Goal: Ask a question

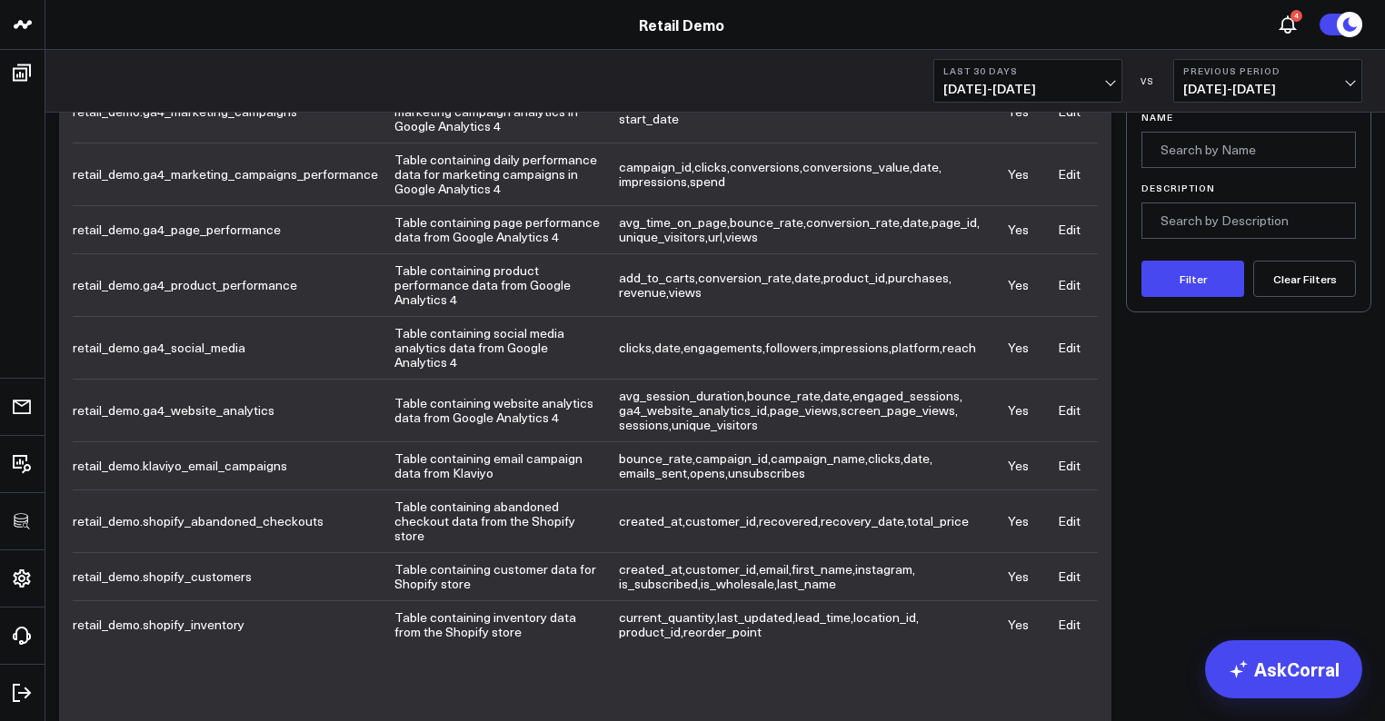
scroll to position [185, 0]
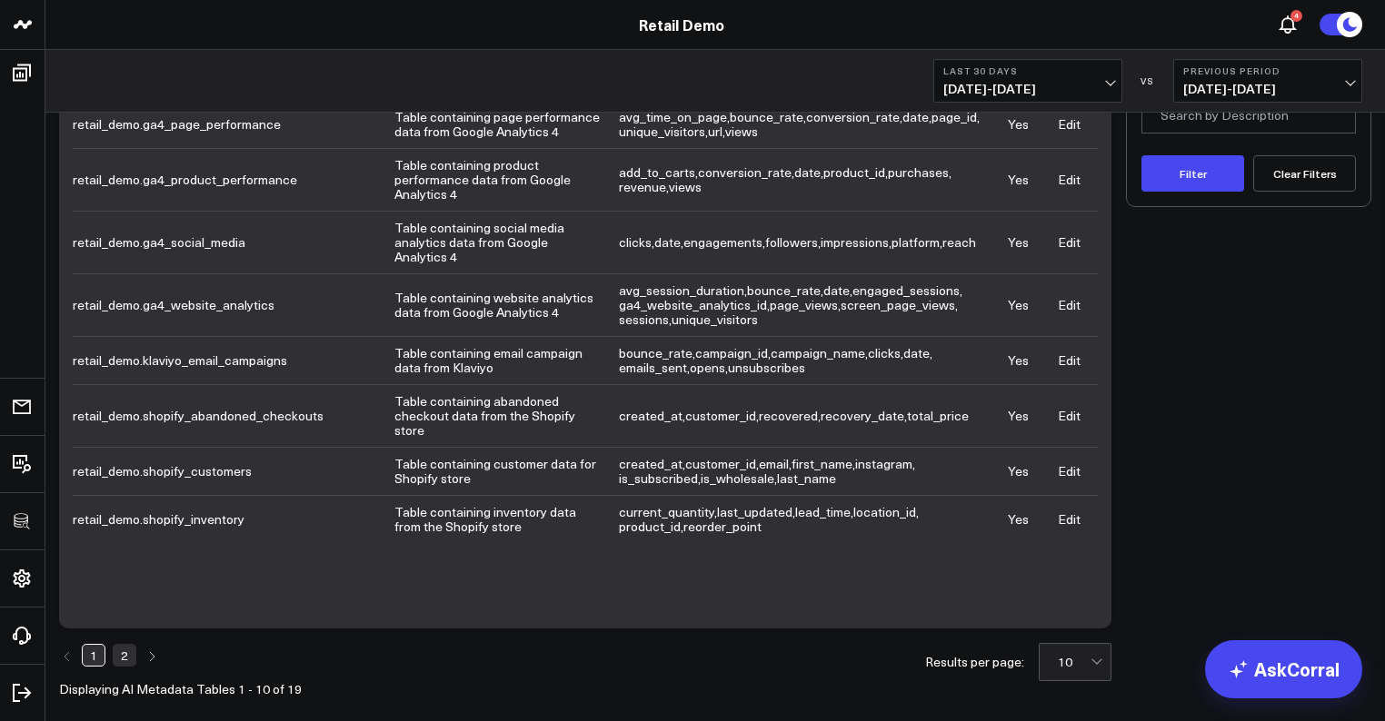
click at [123, 644] on link "2" at bounding box center [125, 655] width 24 height 22
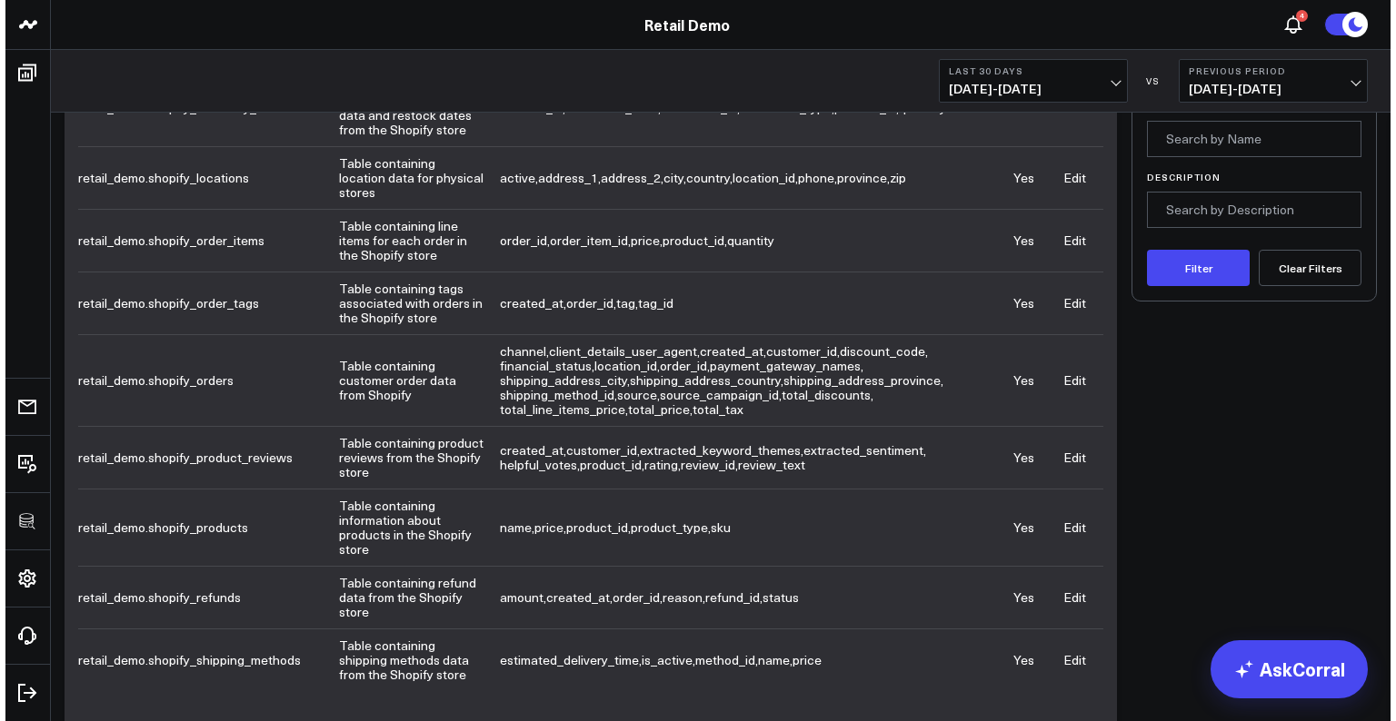
scroll to position [131, 0]
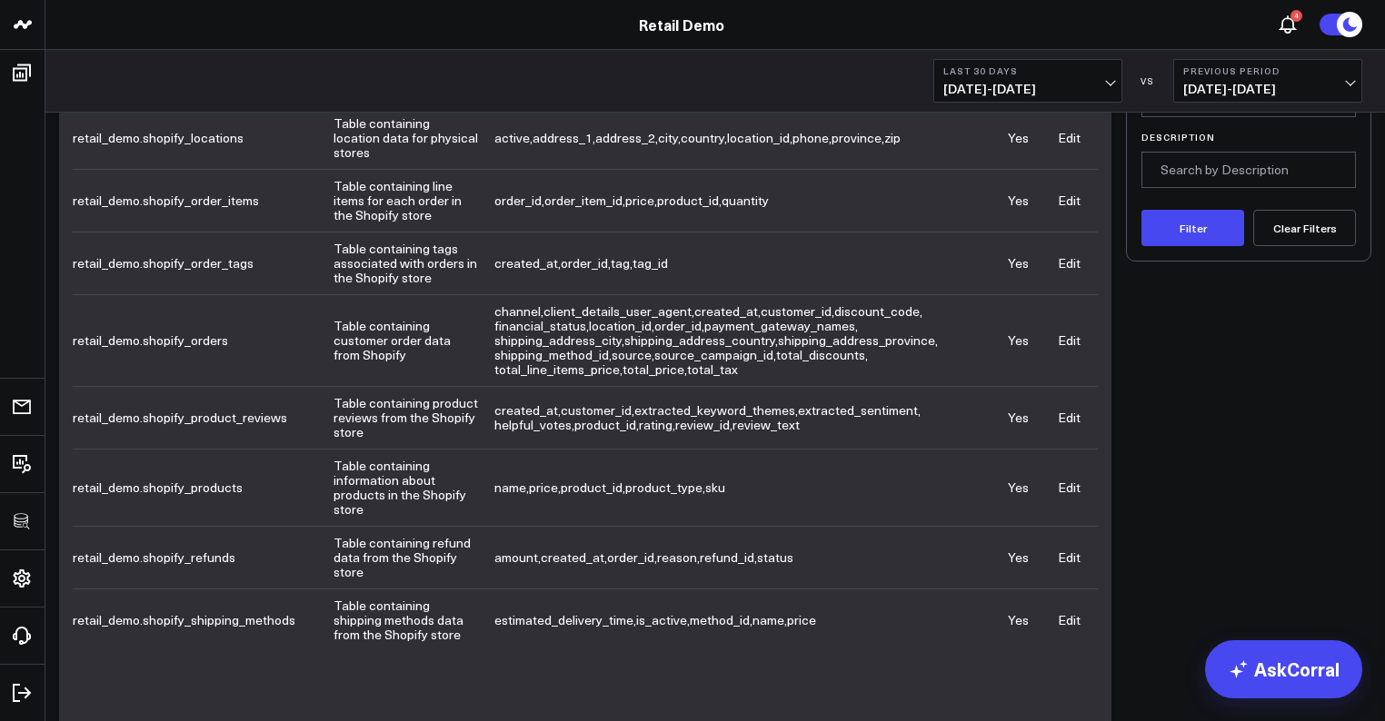
click at [1075, 332] on link "Edit" at bounding box center [1069, 340] width 23 height 17
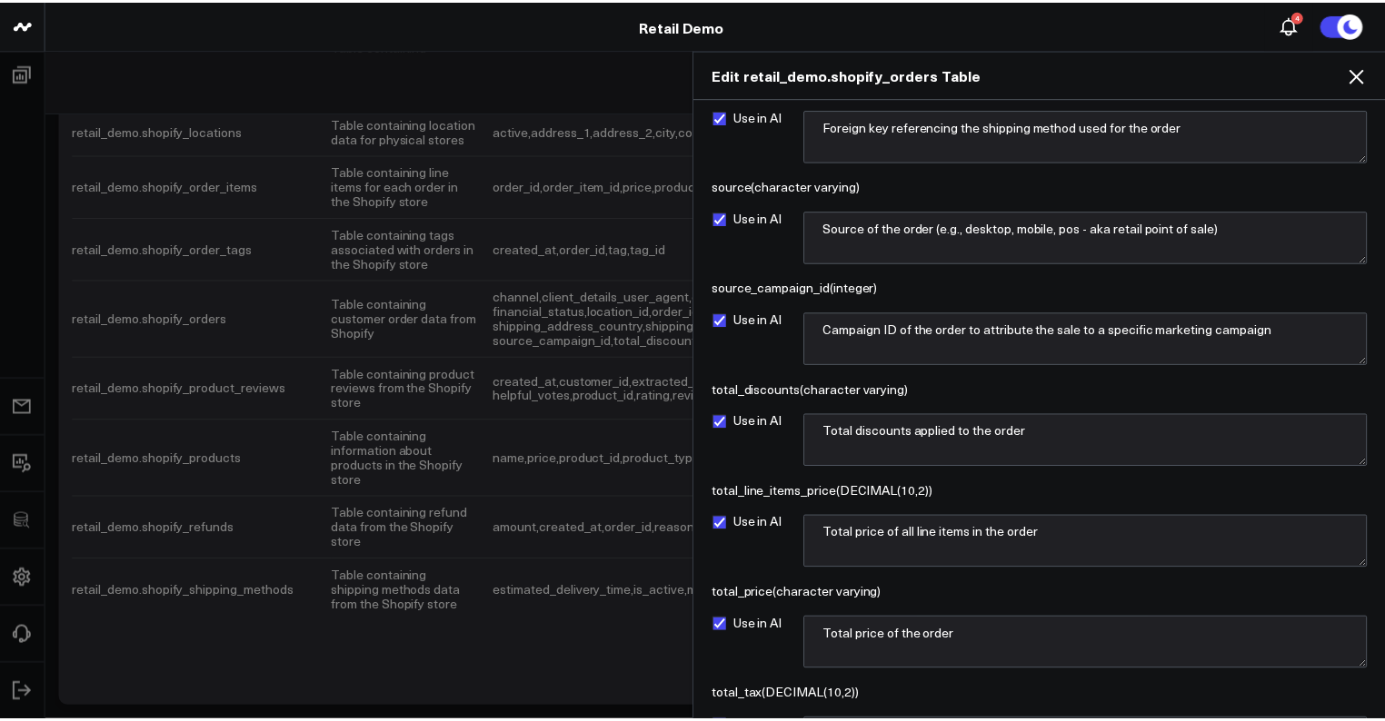
scroll to position [1526, 0]
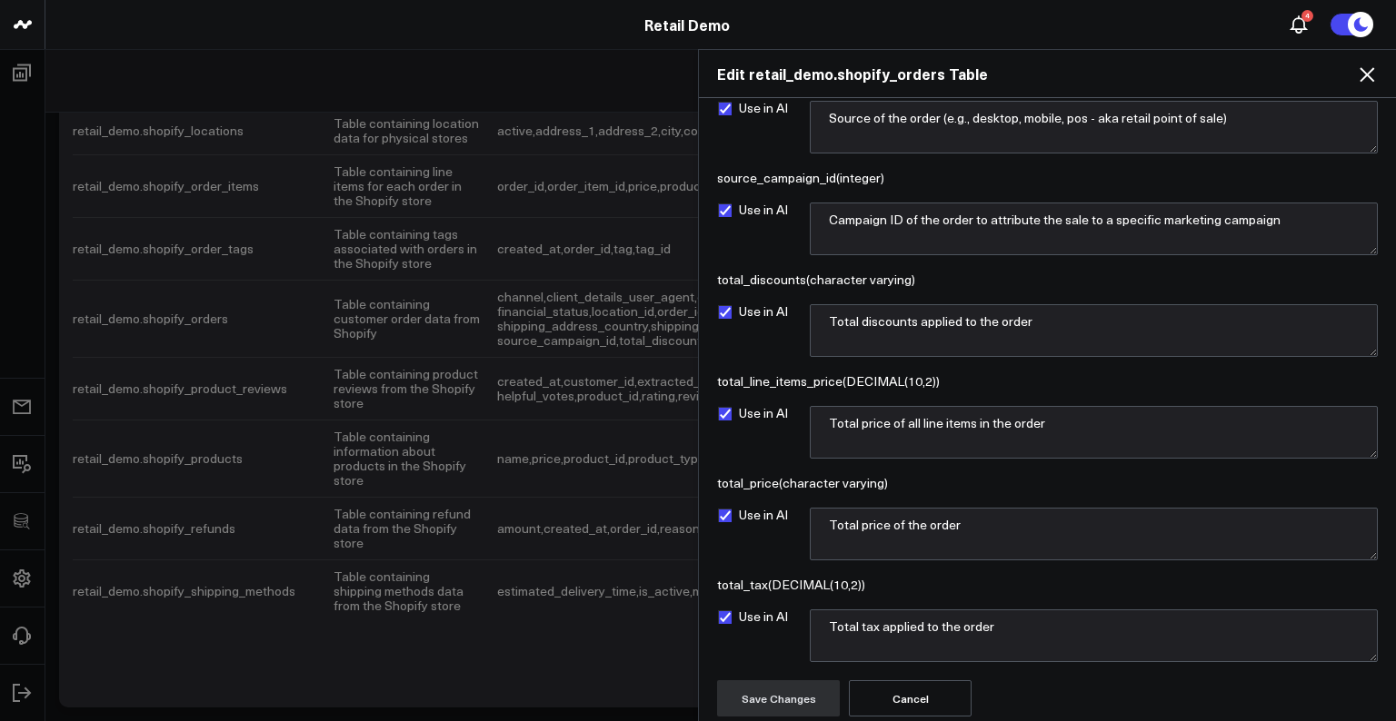
click at [1368, 72] on icon at bounding box center [1366, 74] width 15 height 15
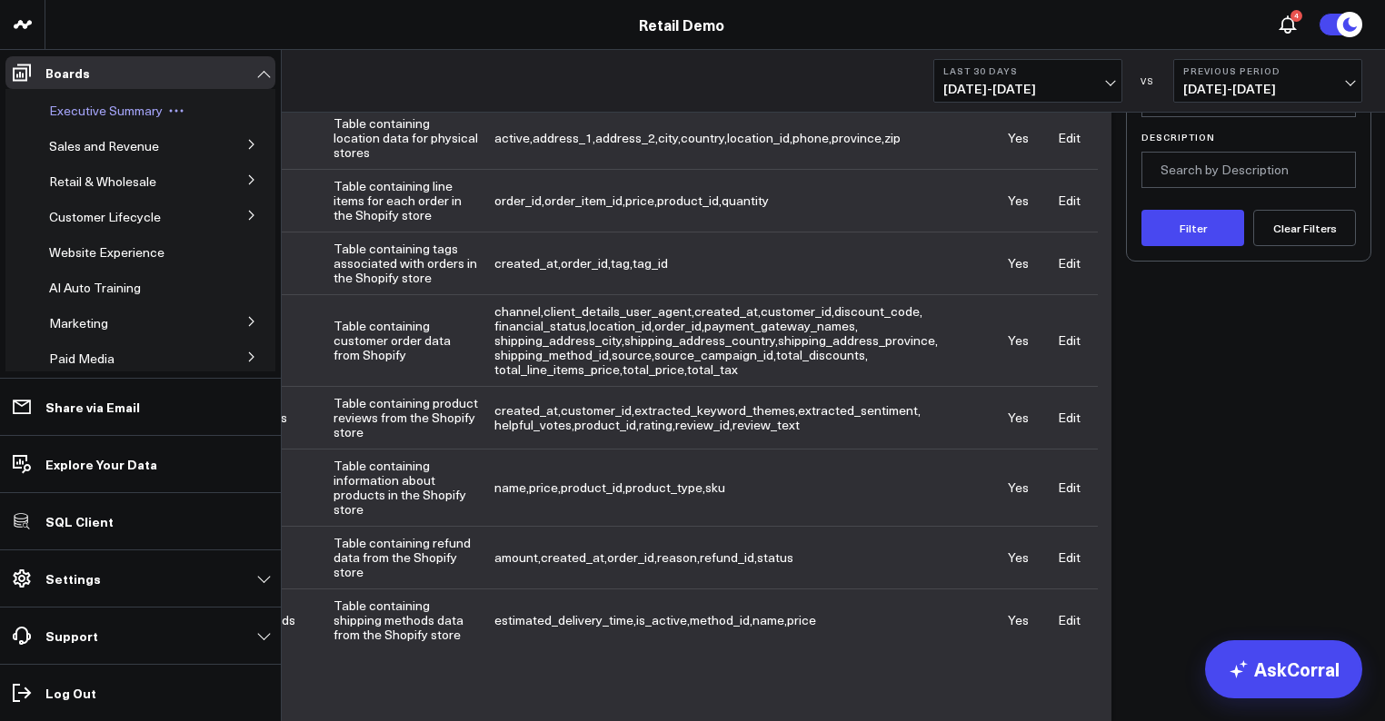
click at [60, 116] on span "Executive Summary" at bounding box center [106, 110] width 114 height 17
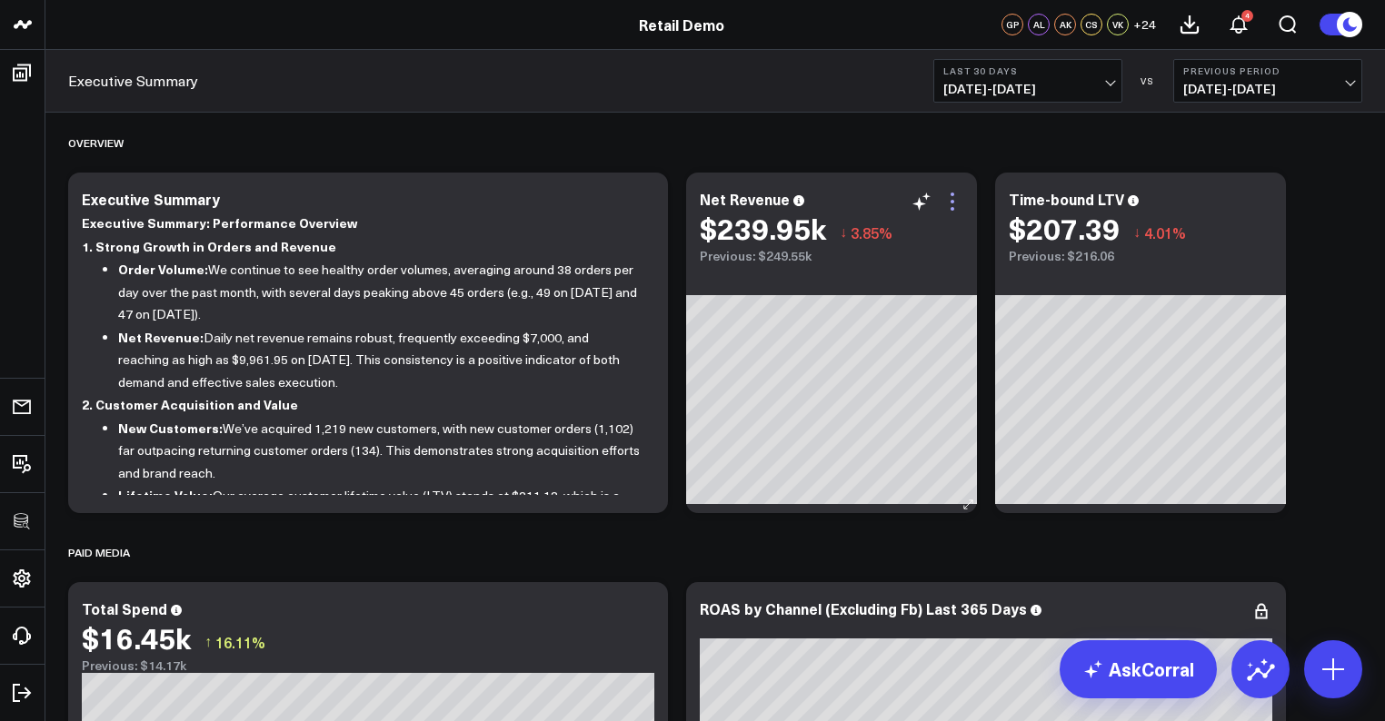
click at [952, 200] on icon at bounding box center [952, 202] width 4 height 4
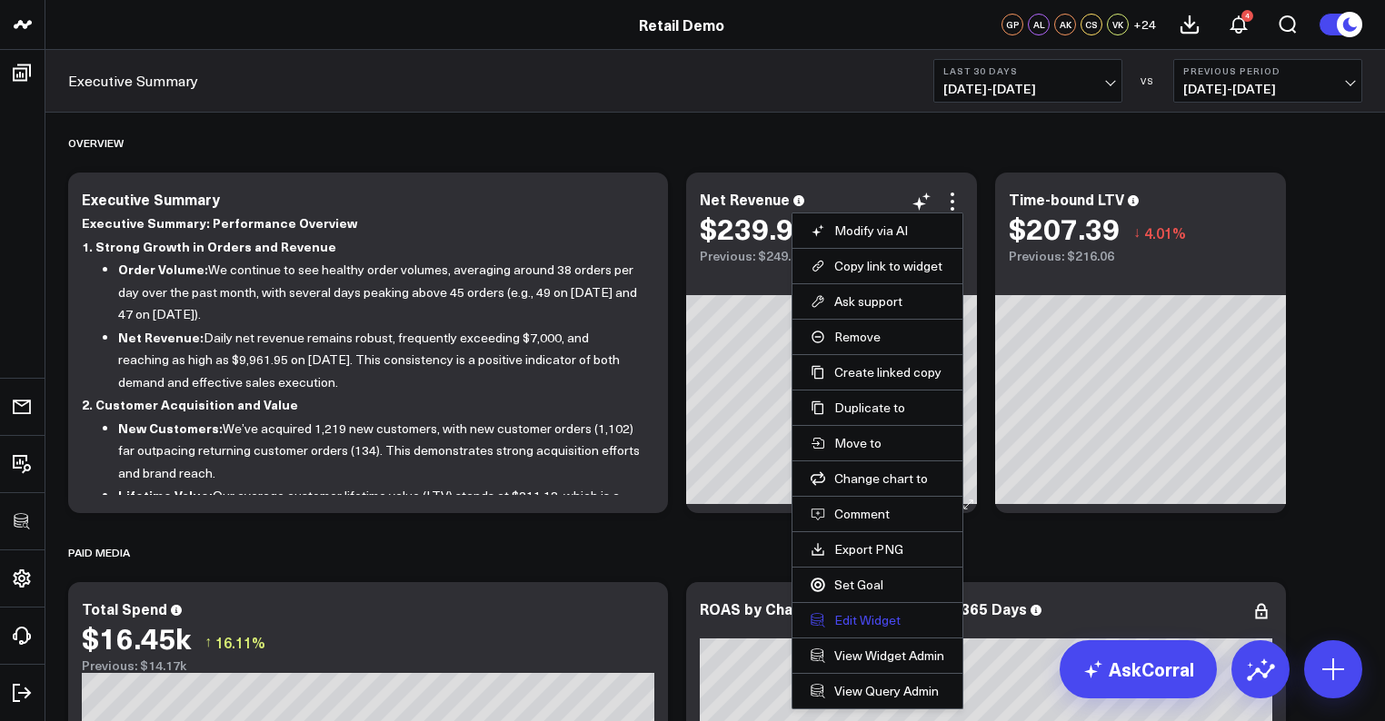
click at [834, 619] on button "Edit Widget" at bounding box center [877, 620] width 134 height 16
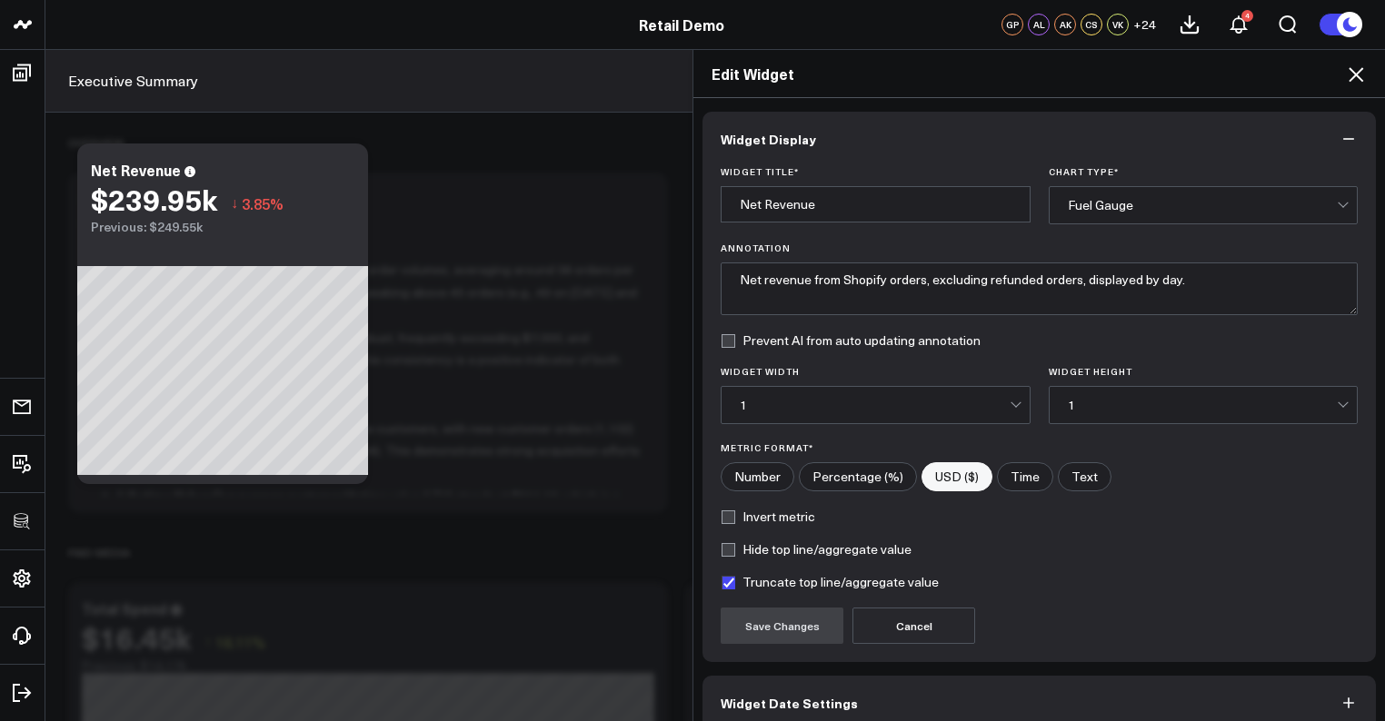
scroll to position [88, 0]
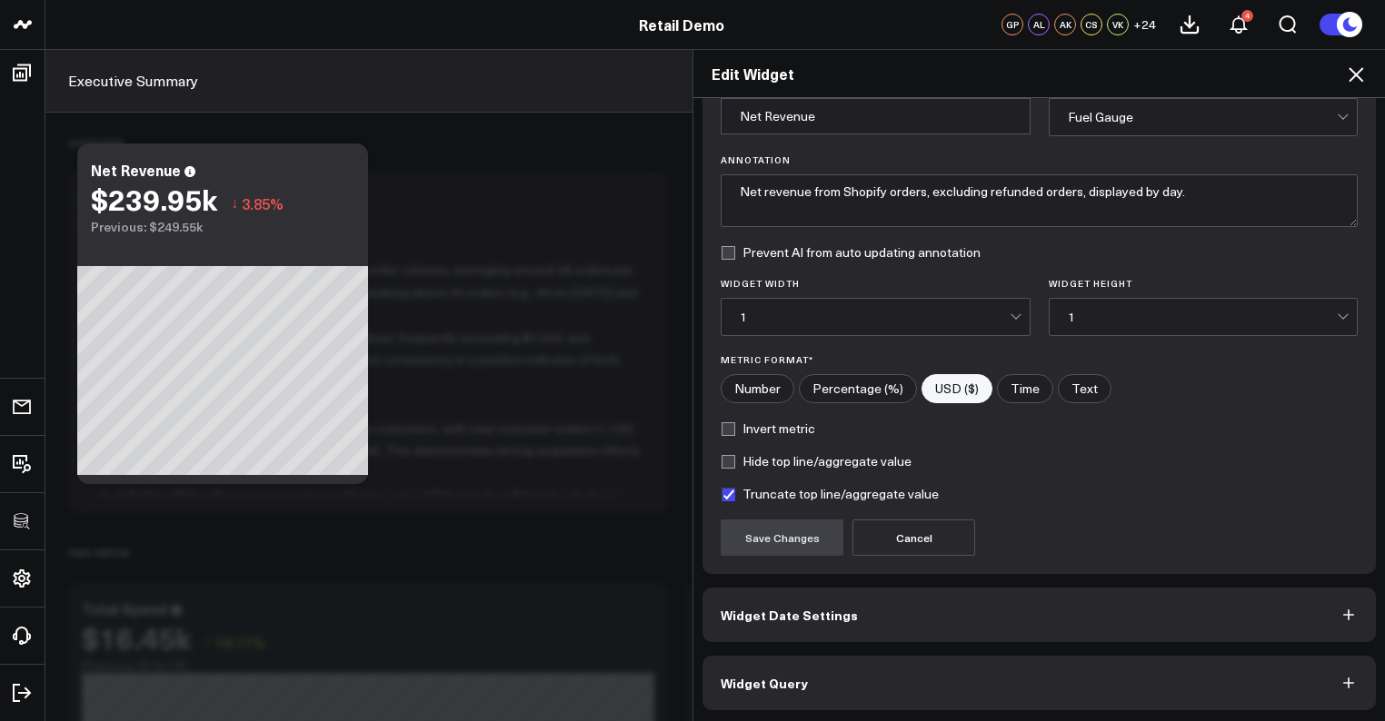
click at [787, 691] on button "Widget Query" at bounding box center [1038, 683] width 673 height 55
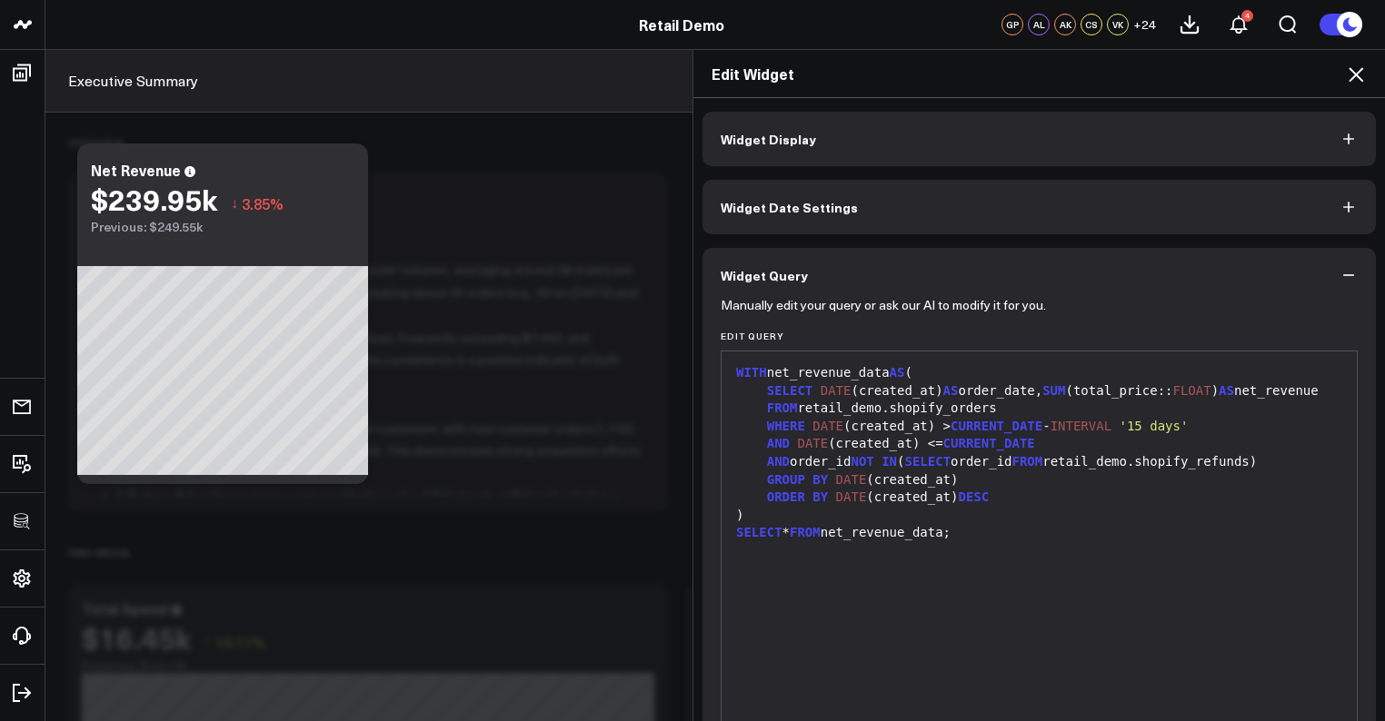
click at [1359, 76] on icon at bounding box center [1356, 75] width 22 height 22
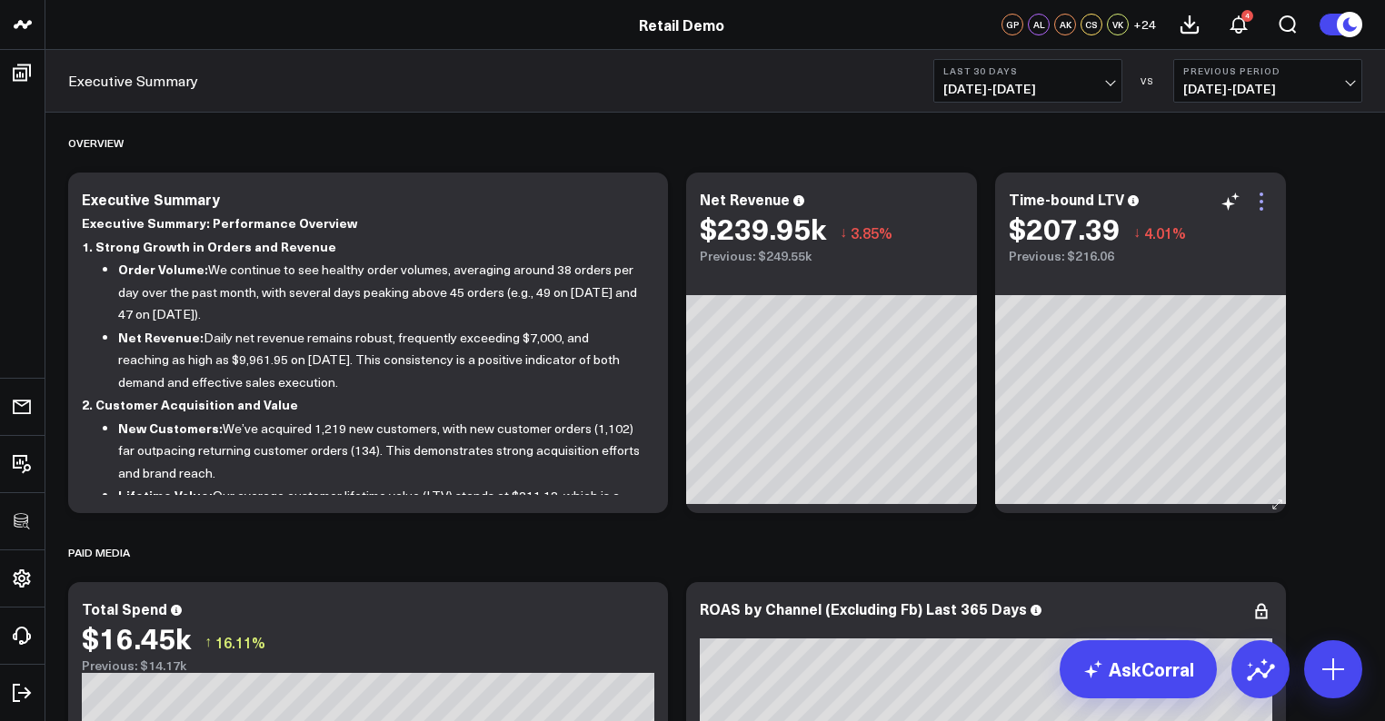
click at [1262, 204] on icon at bounding box center [1261, 202] width 22 height 22
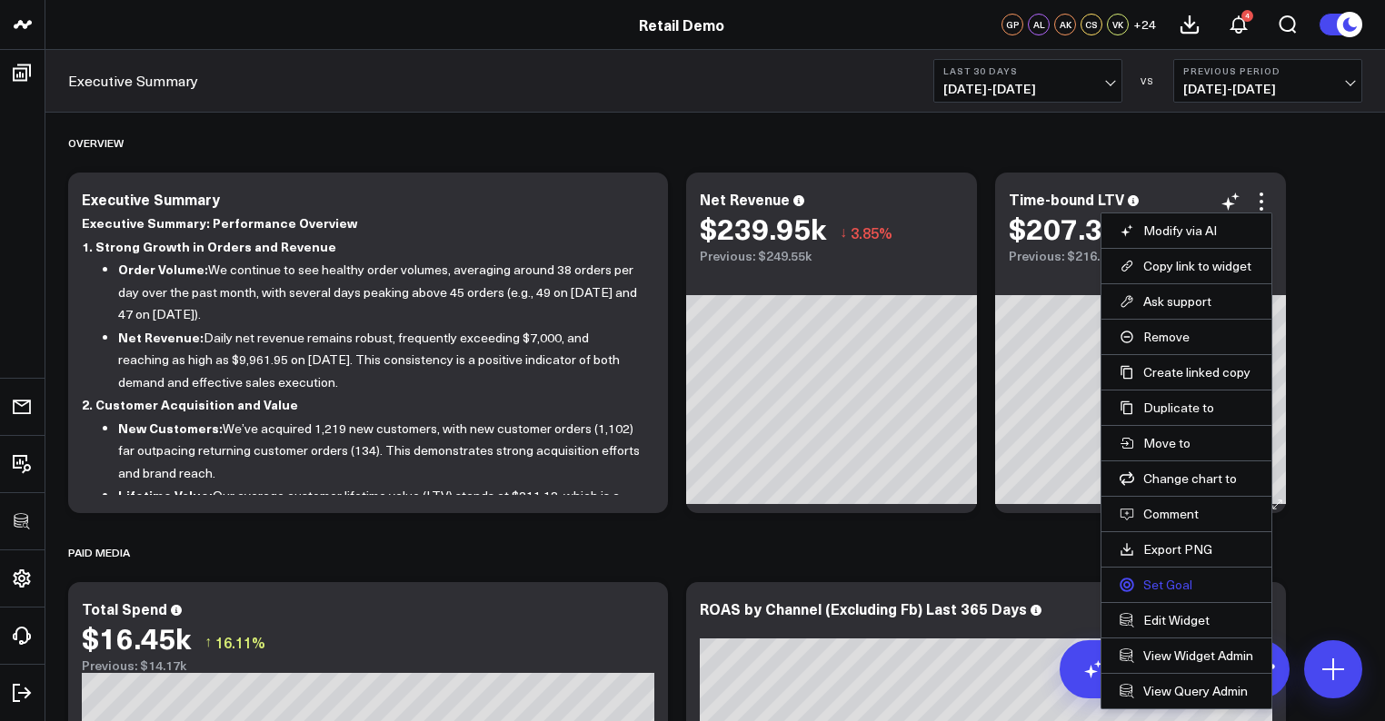
click at [1153, 581] on link "Set Goal" at bounding box center [1186, 585] width 134 height 16
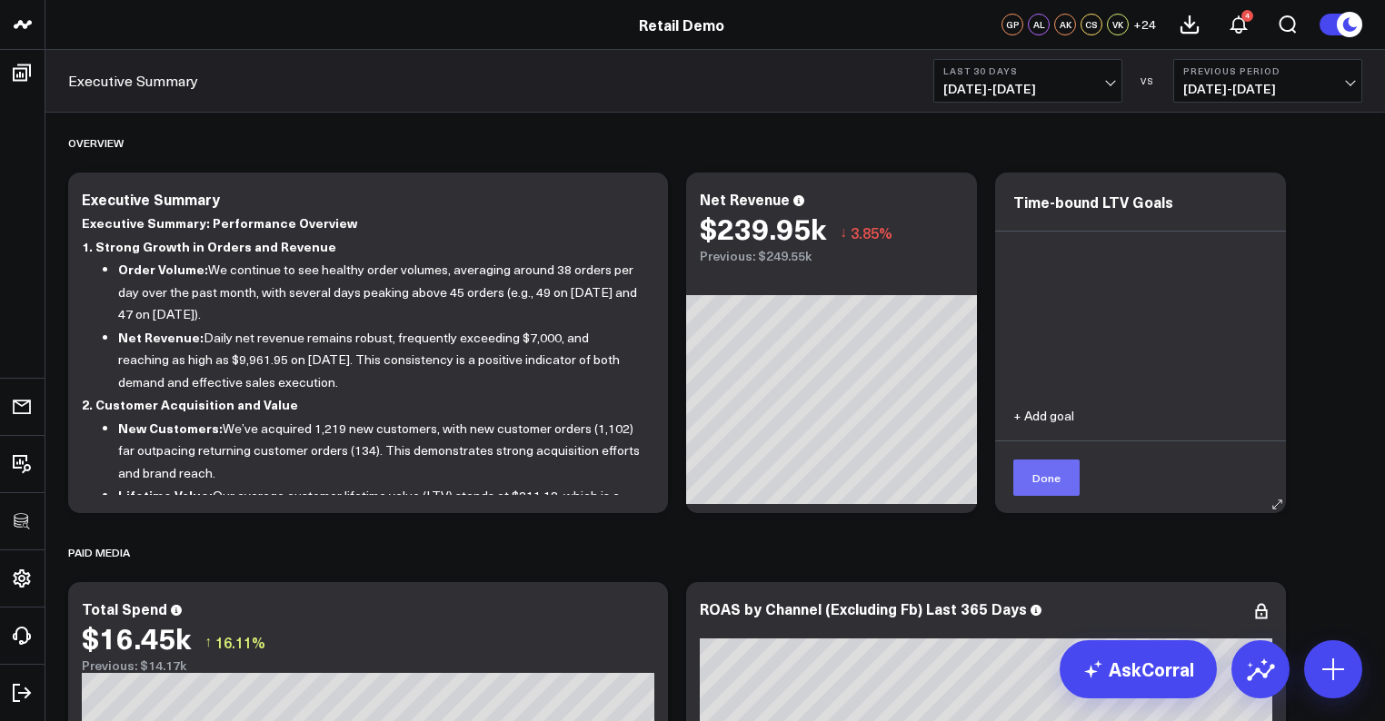
click at [1068, 476] on button "Done" at bounding box center [1046, 478] width 66 height 36
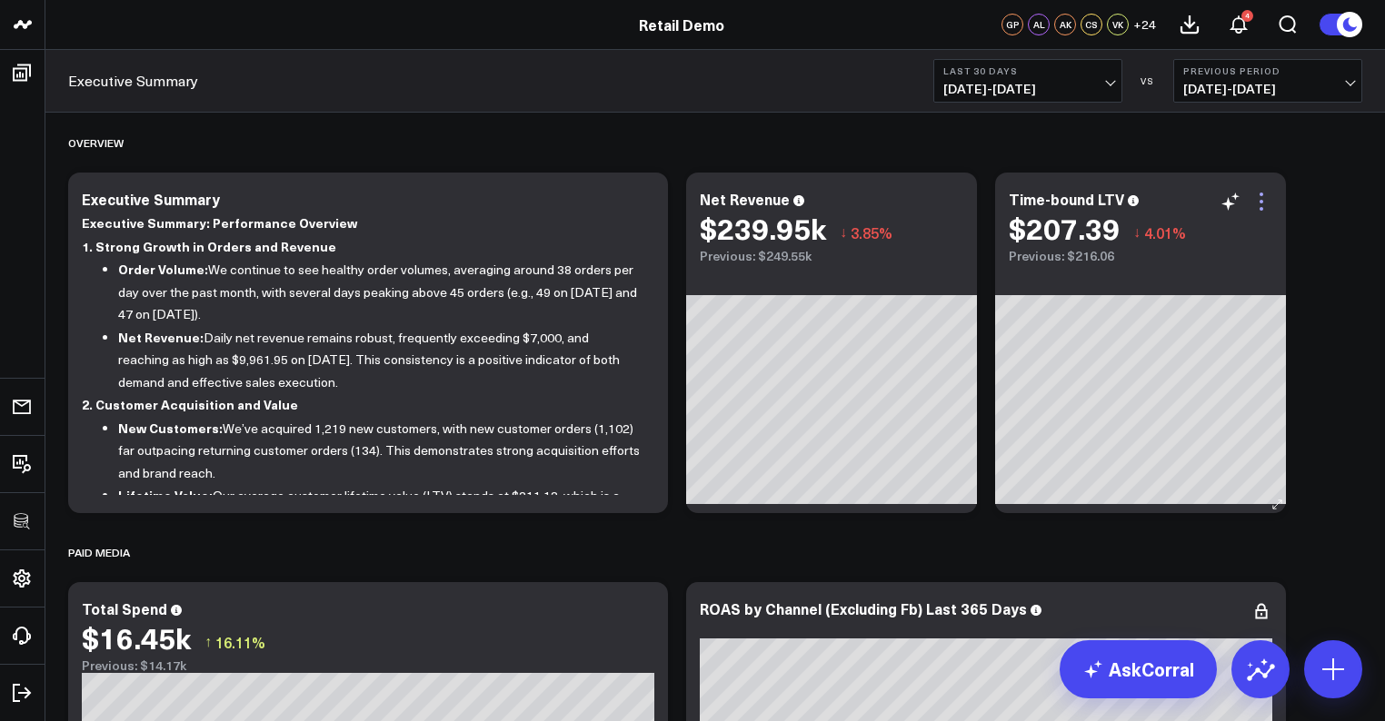
click at [1264, 206] on icon at bounding box center [1261, 202] width 22 height 22
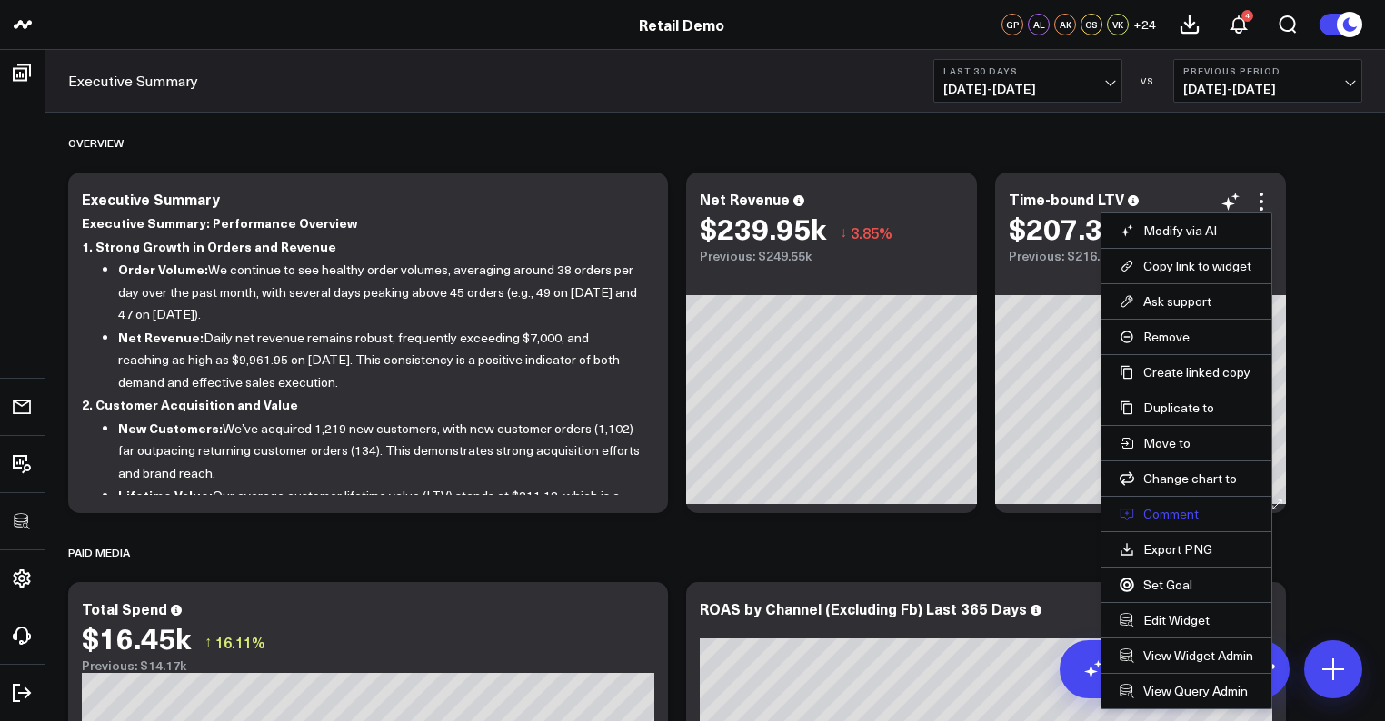
click at [1154, 518] on button "Comment" at bounding box center [1186, 514] width 134 height 16
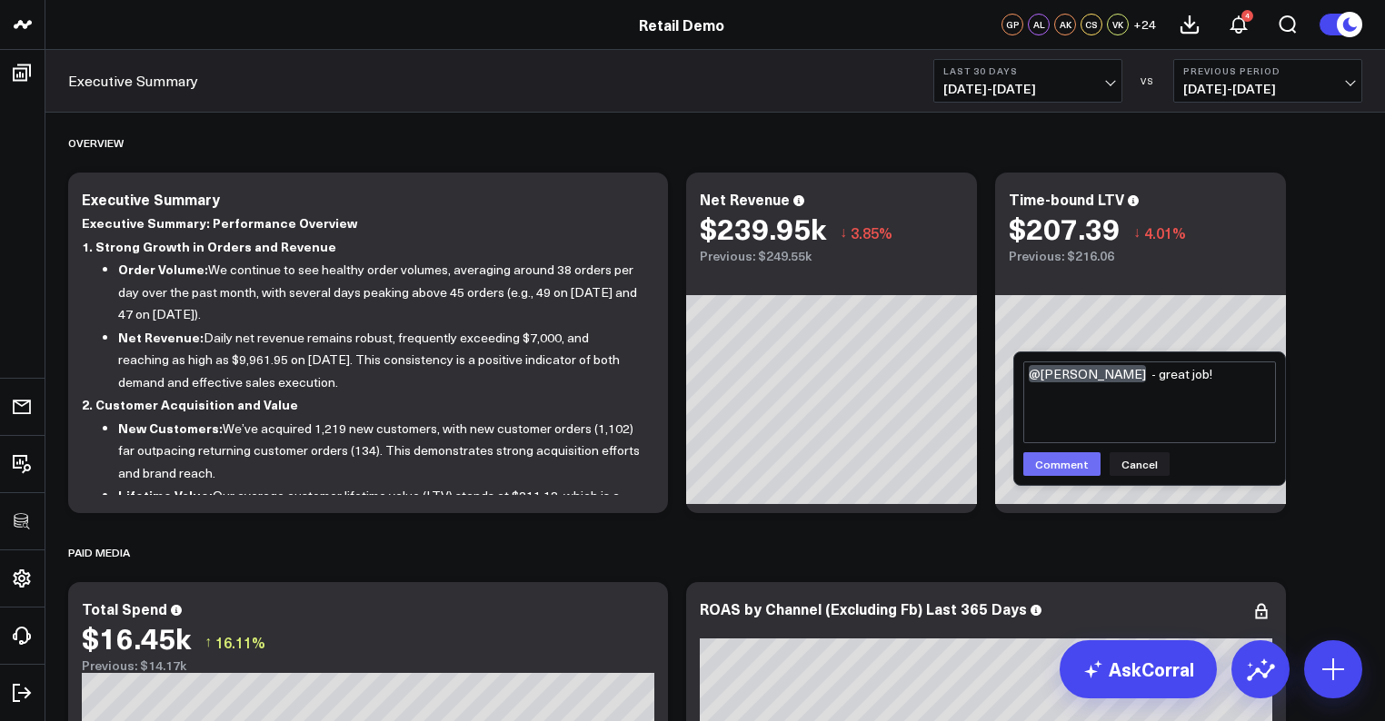
type textarea "@[PERSON_NAME] - great job!"
click at [1065, 472] on button "Comment" at bounding box center [1061, 464] width 77 height 24
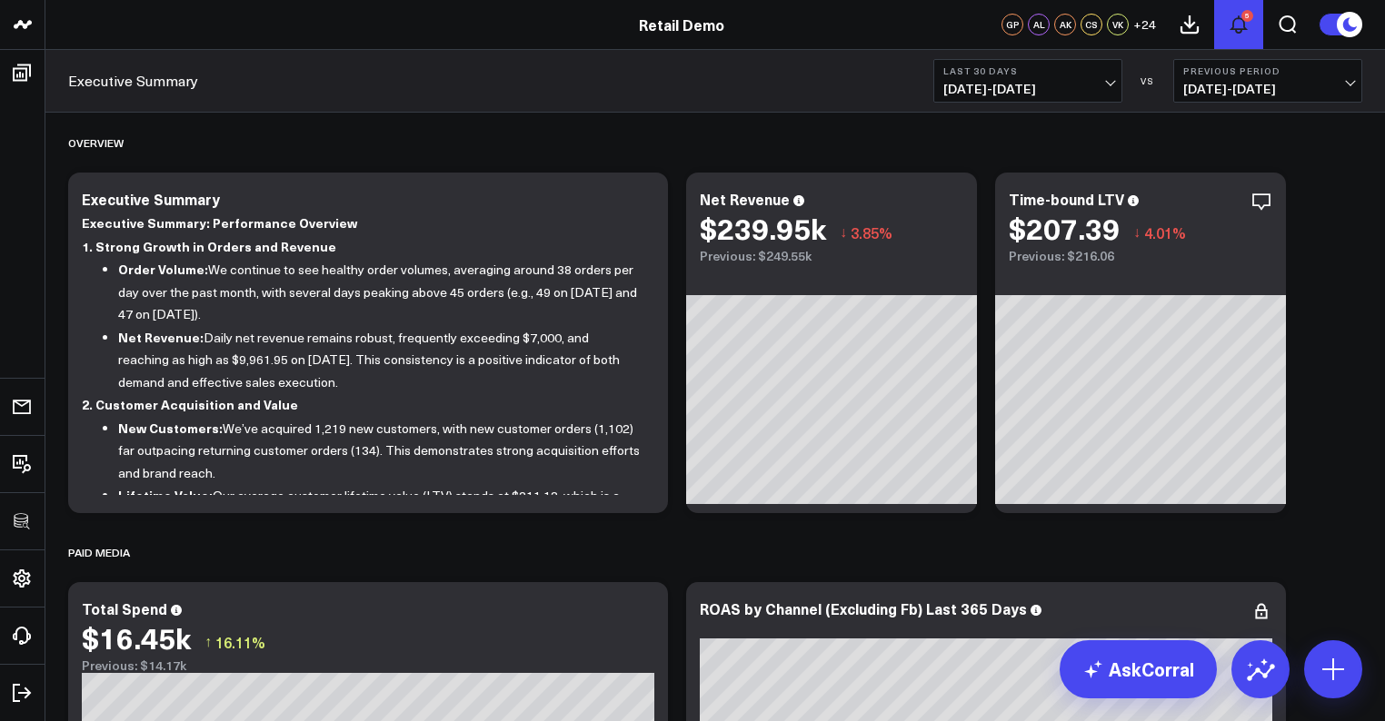
click at [1244, 17] on div "5" at bounding box center [1247, 16] width 12 height 12
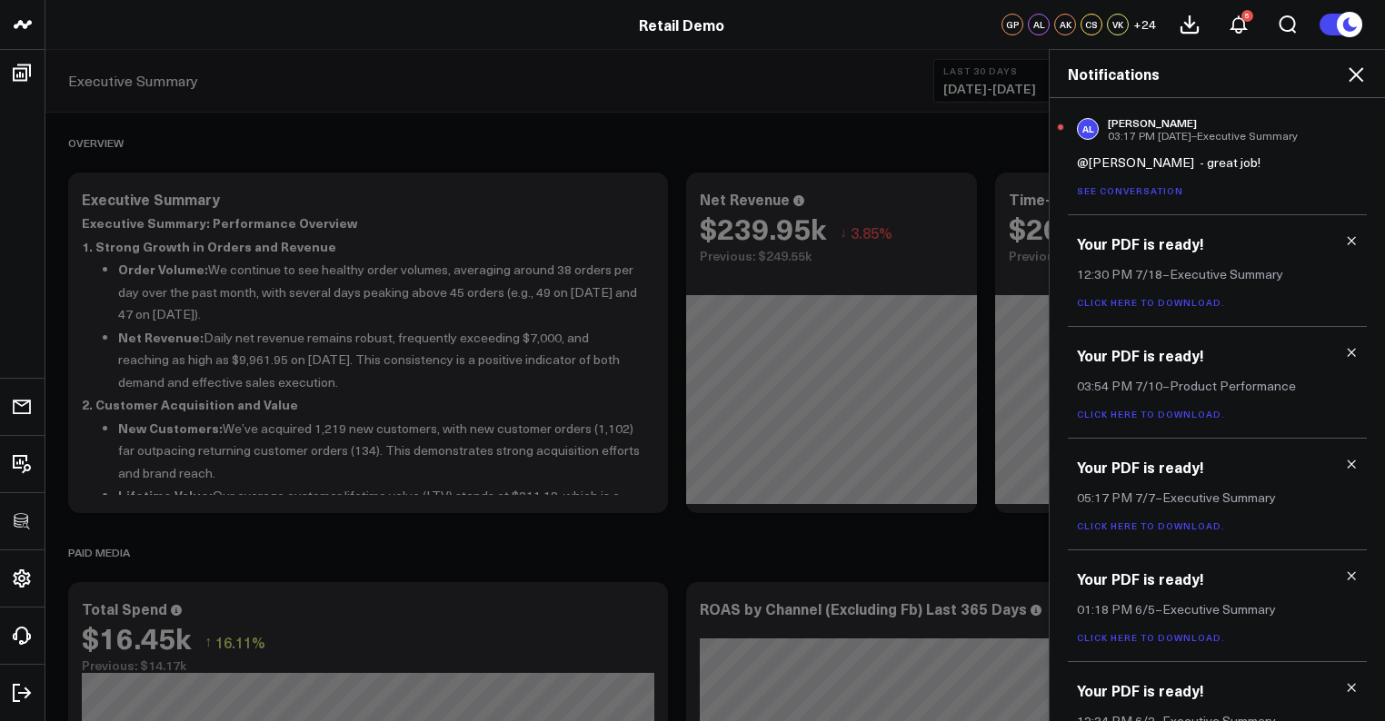
click at [1363, 70] on icon at bounding box center [1356, 75] width 22 height 22
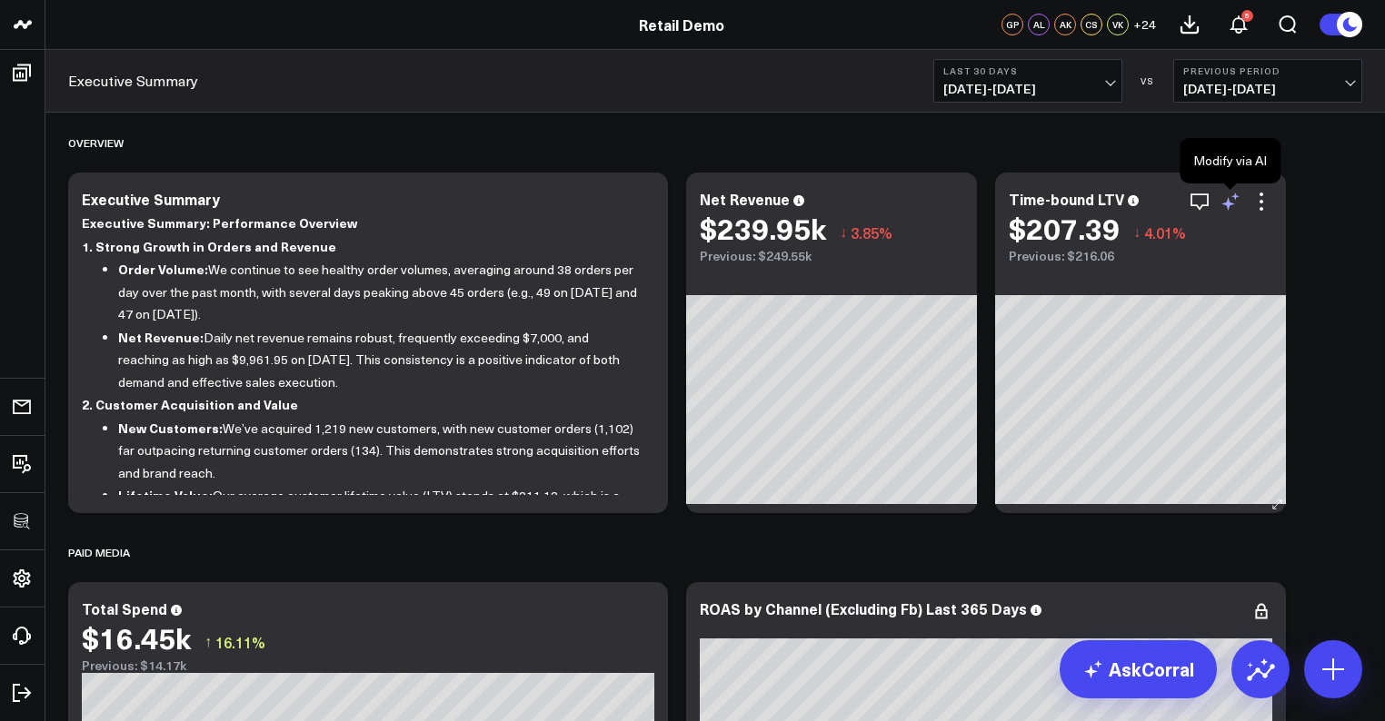
click at [1232, 205] on icon at bounding box center [1230, 202] width 22 height 22
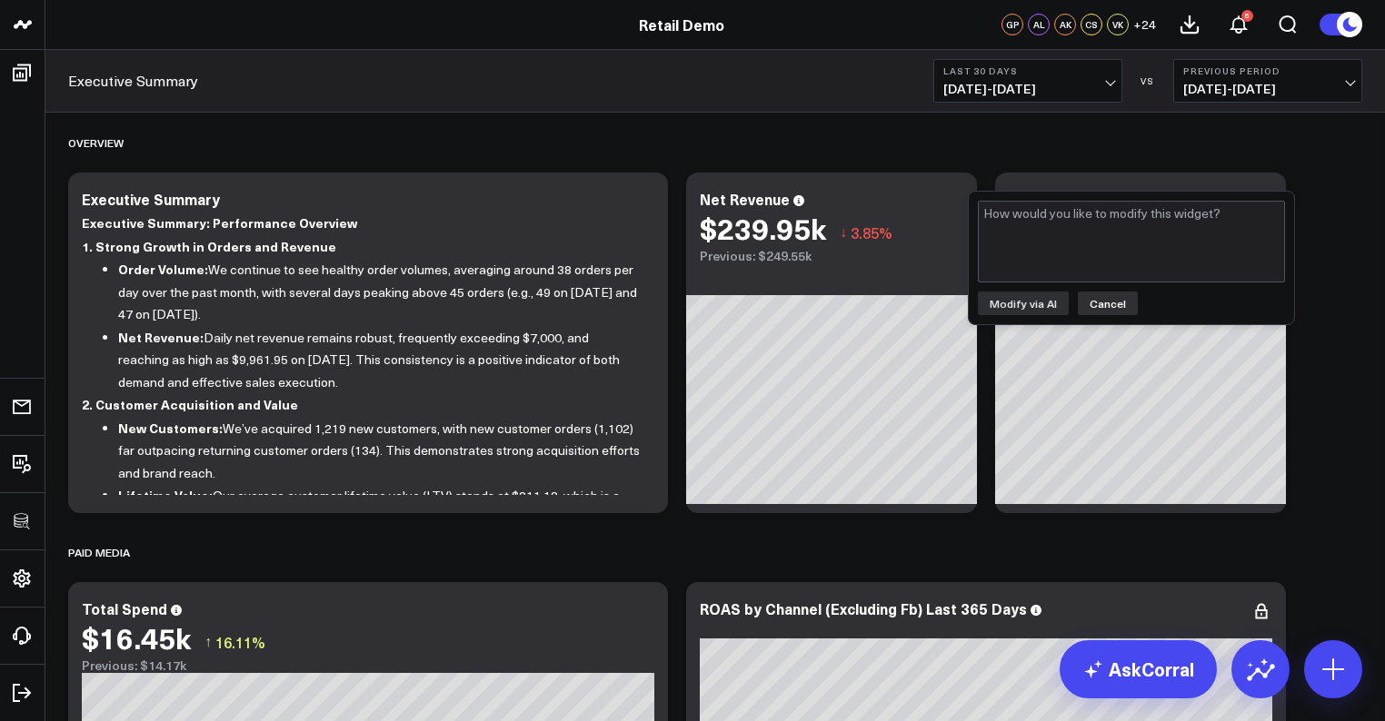
click at [1109, 303] on button "Cancel" at bounding box center [1108, 304] width 60 height 24
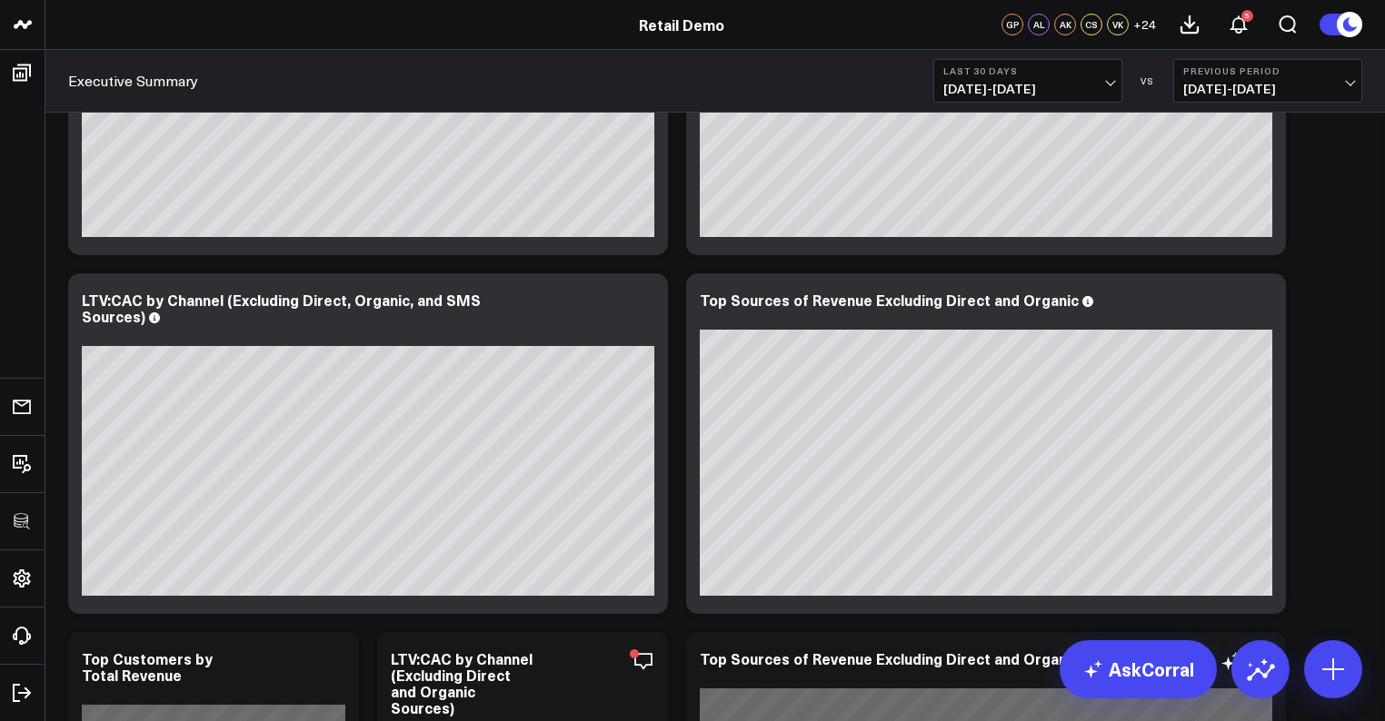
scroll to position [2074, 0]
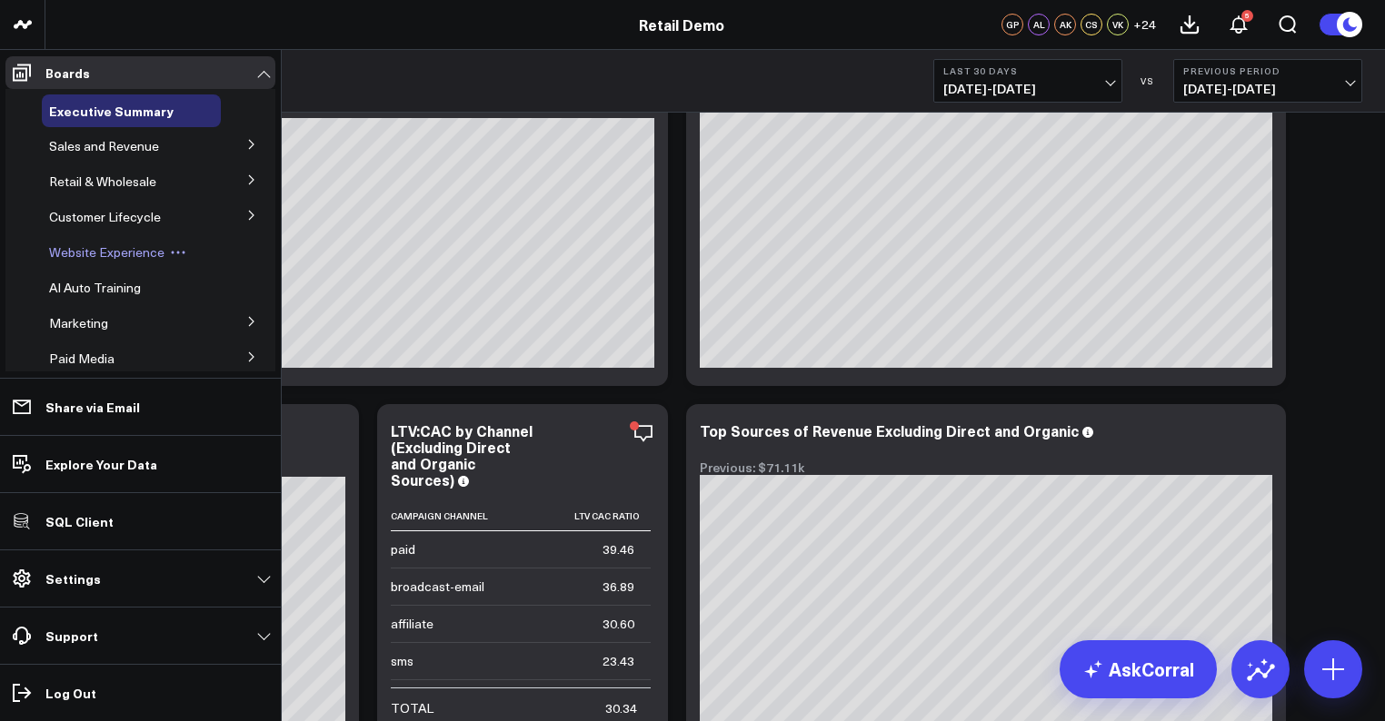
click at [100, 255] on span "Website Experience" at bounding box center [106, 252] width 115 height 17
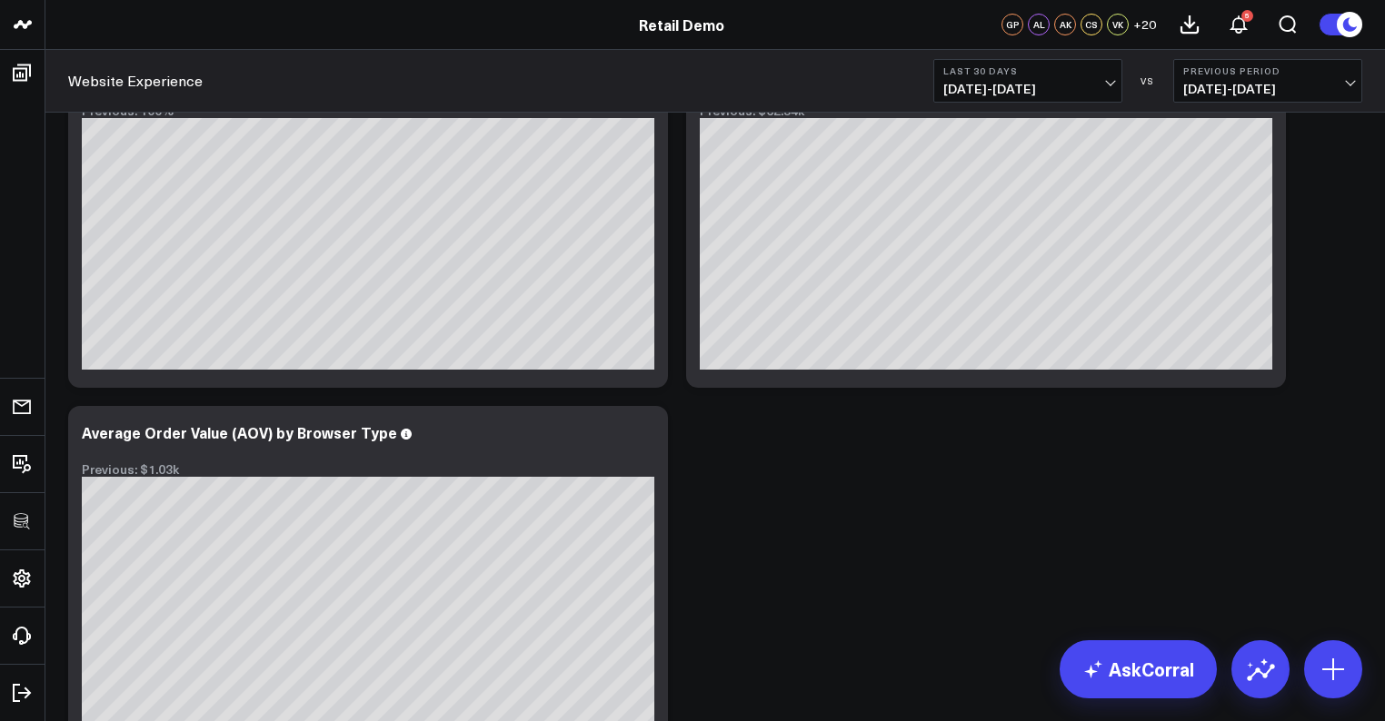
scroll to position [1999, 0]
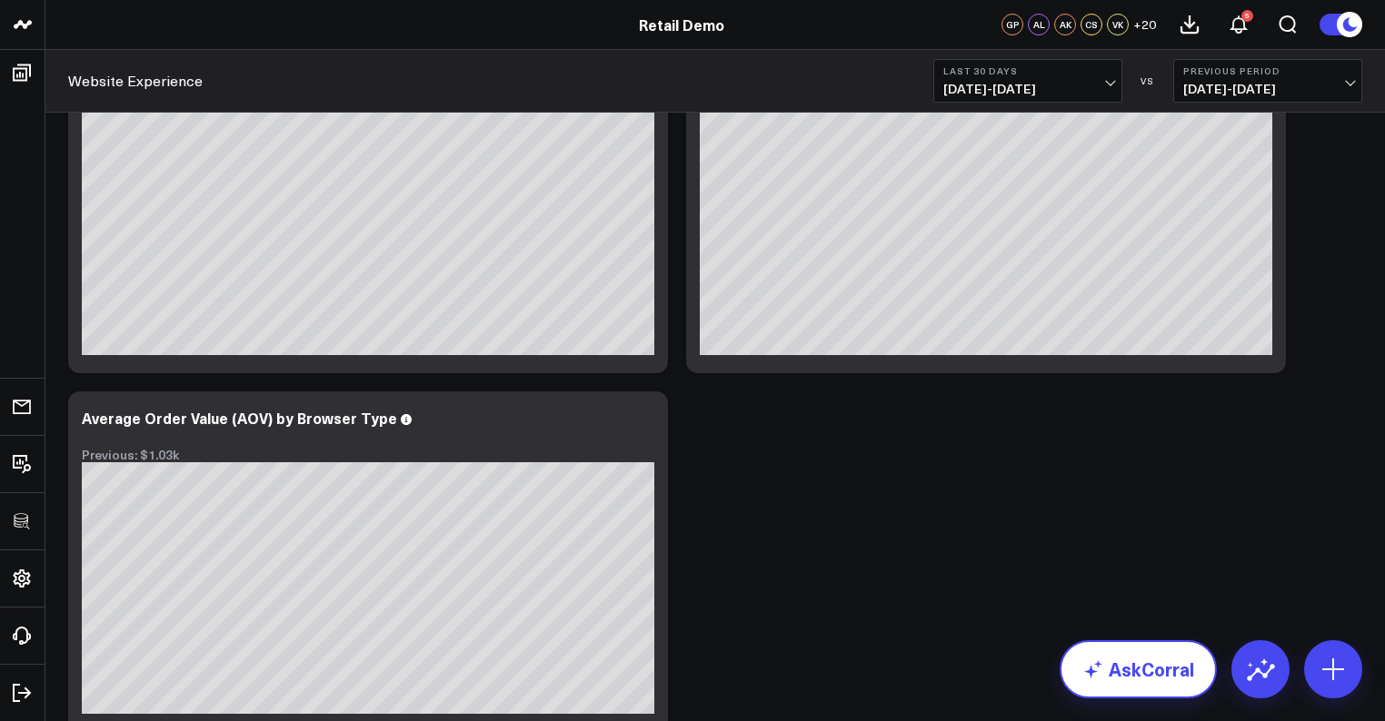
click at [1138, 673] on link "AskCorral" at bounding box center [1137, 670] width 157 height 58
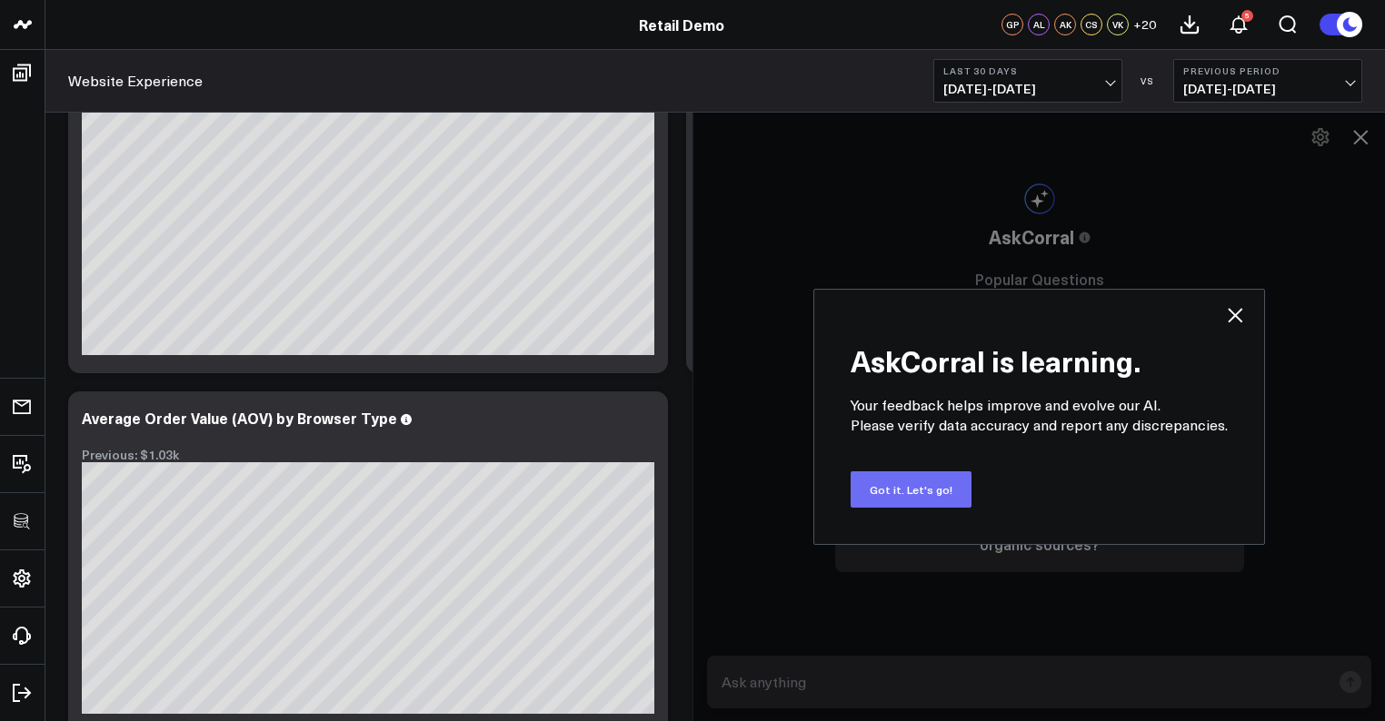
click at [934, 486] on button "Got it. Let's go!" at bounding box center [910, 490] width 121 height 36
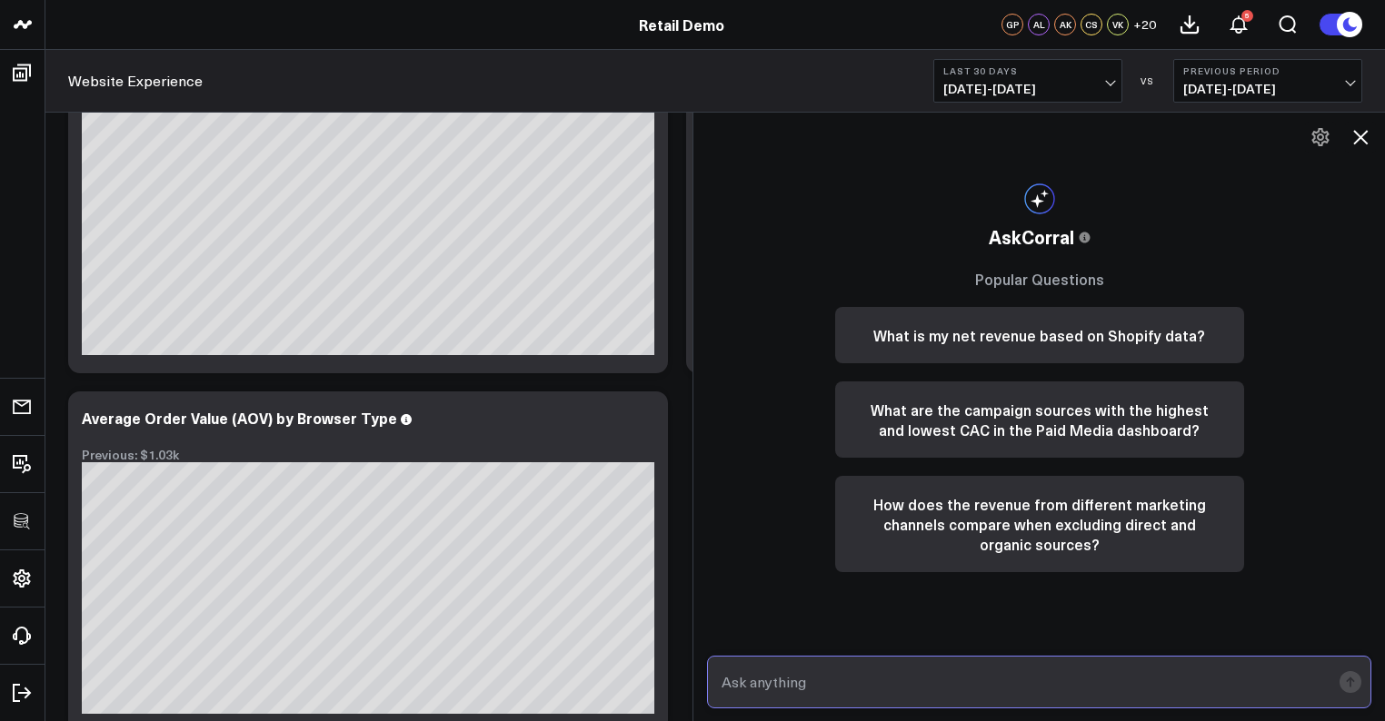
click at [852, 682] on input "text" at bounding box center [1023, 682] width 613 height 33
type input "what are my top sources of revenue over the past 90 days?"
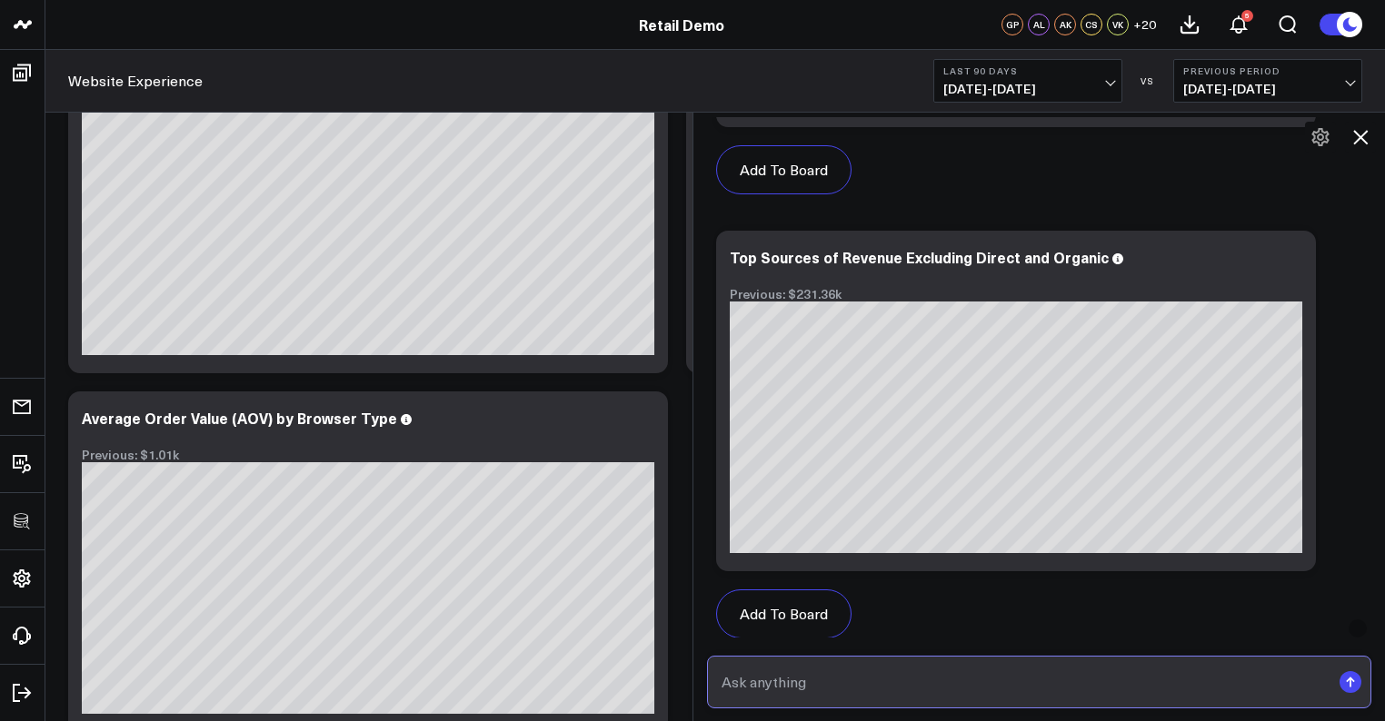
scroll to position [1537, 0]
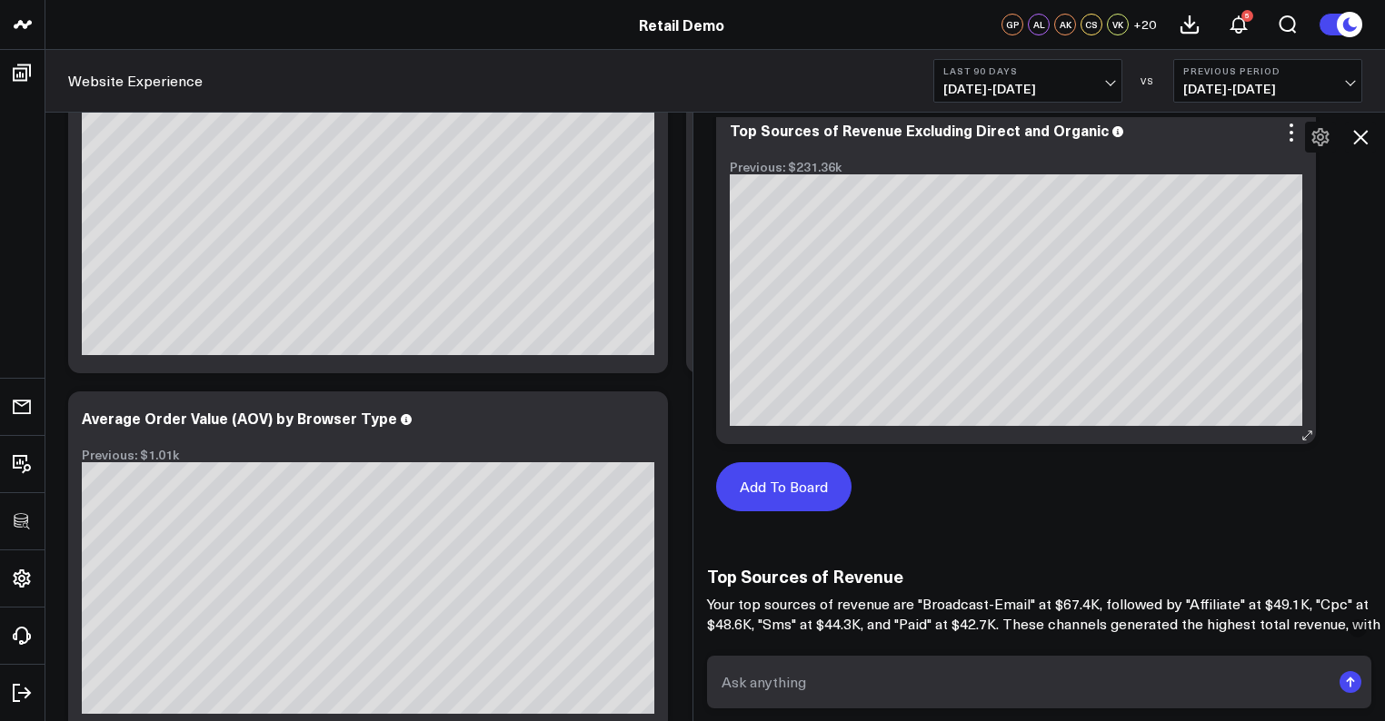
click at [835, 477] on button "Add To Board" at bounding box center [783, 486] width 135 height 49
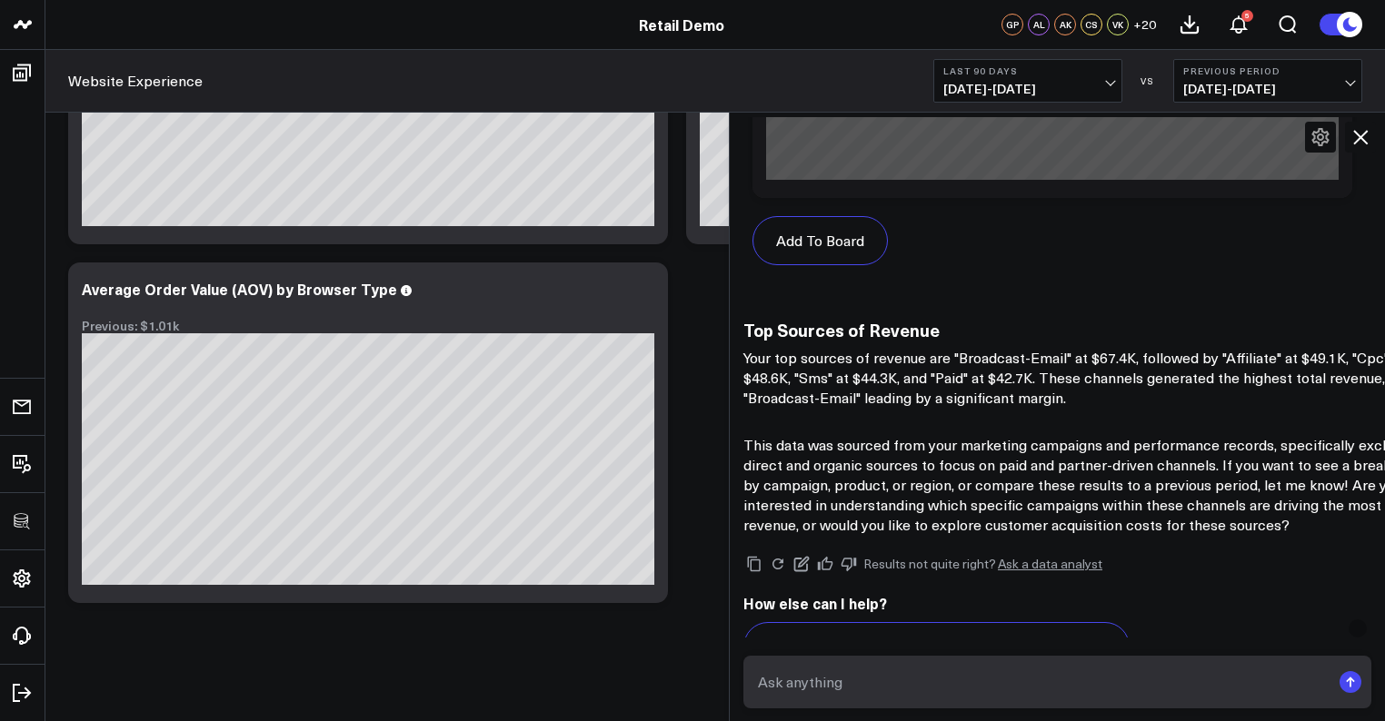
scroll to position [296, 0]
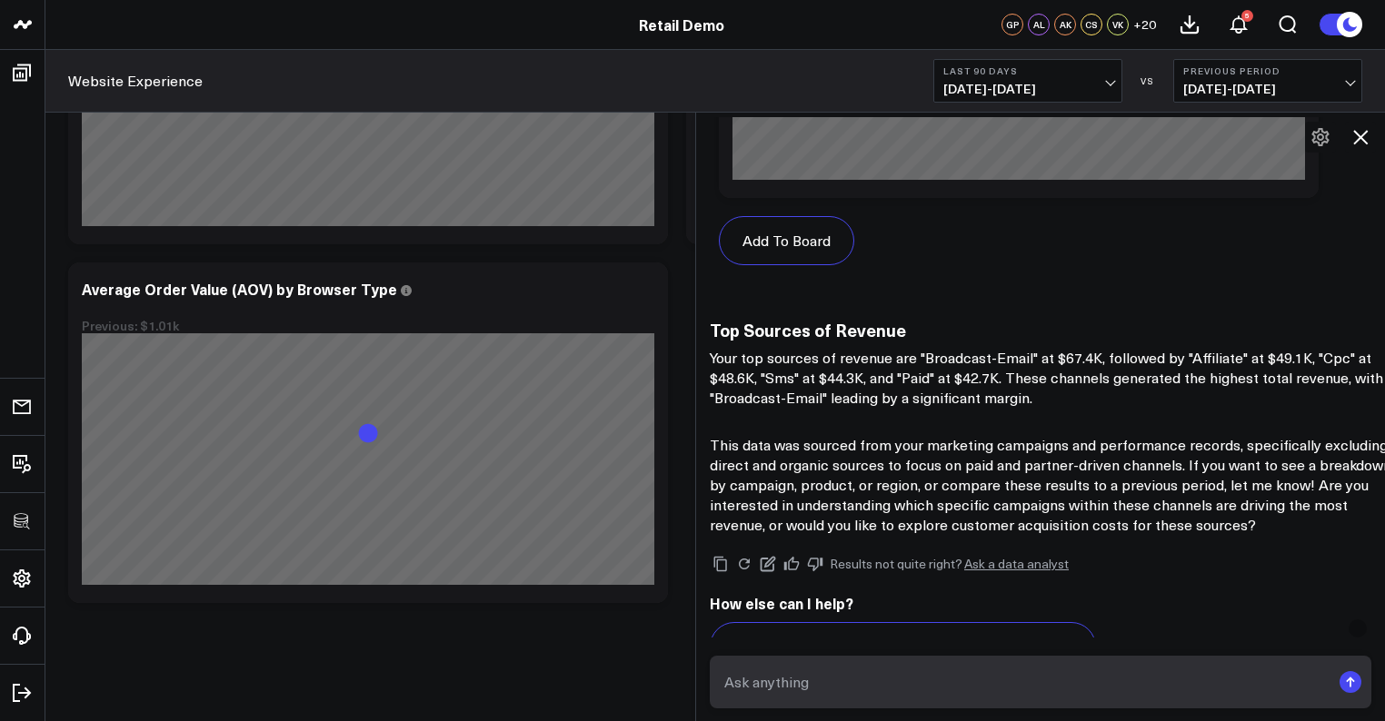
drag, startPoint x: 890, startPoint y: 439, endPoint x: 701, endPoint y: 420, distance: 190.9
click at [700, 420] on div at bounding box center [695, 417] width 9 height 610
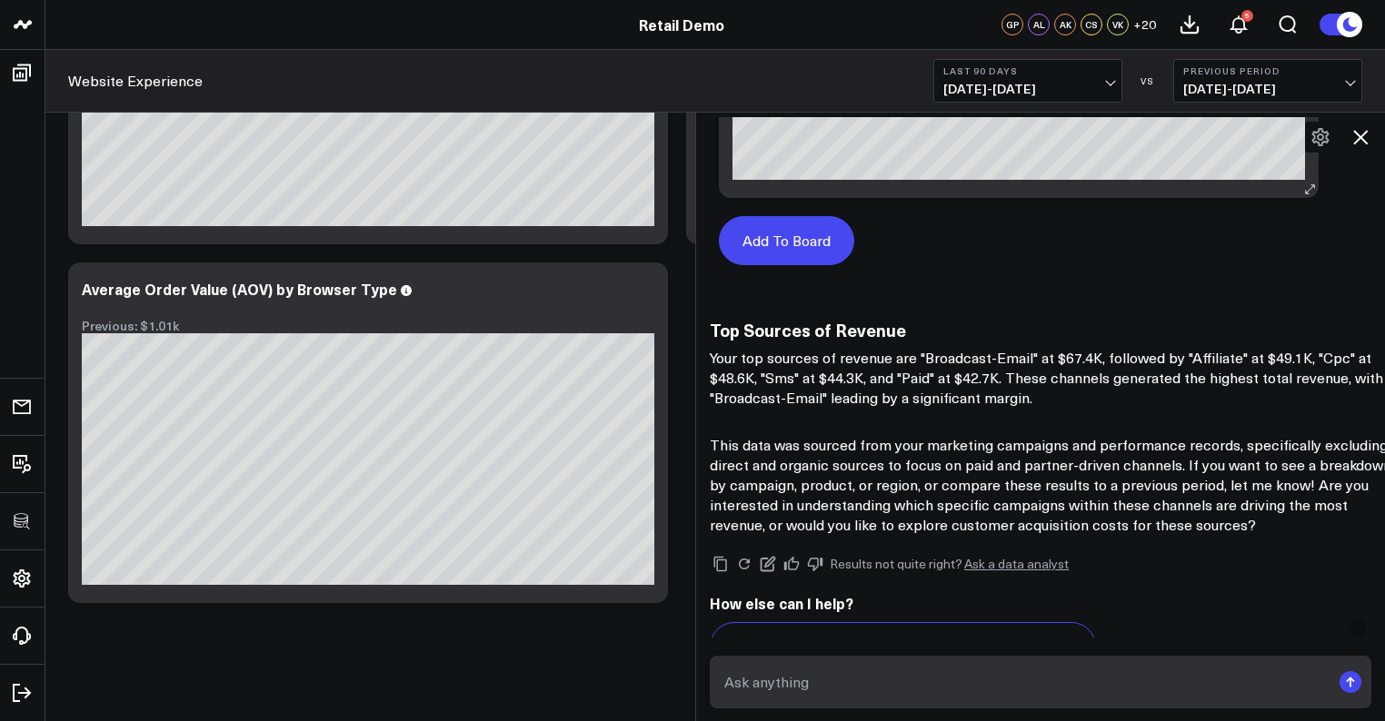
click at [830, 247] on button "Add To Board" at bounding box center [786, 240] width 135 height 49
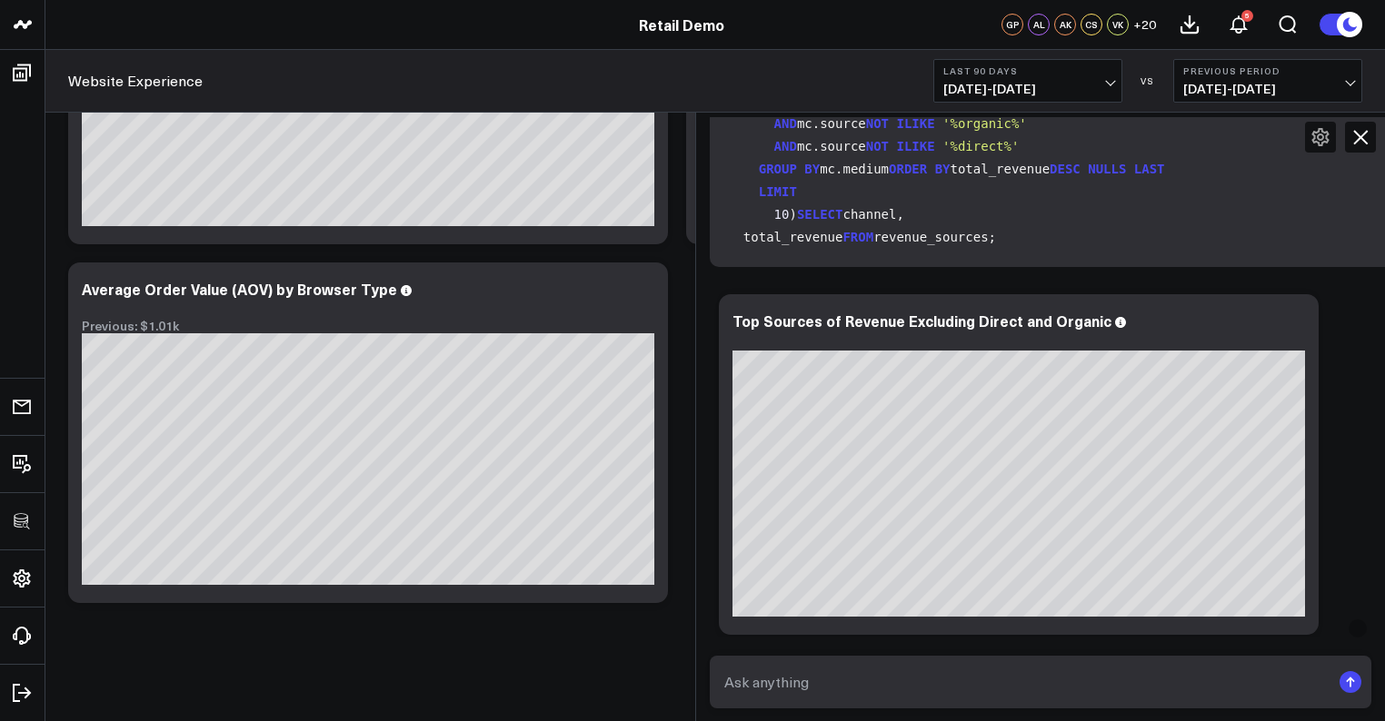
scroll to position [363, 0]
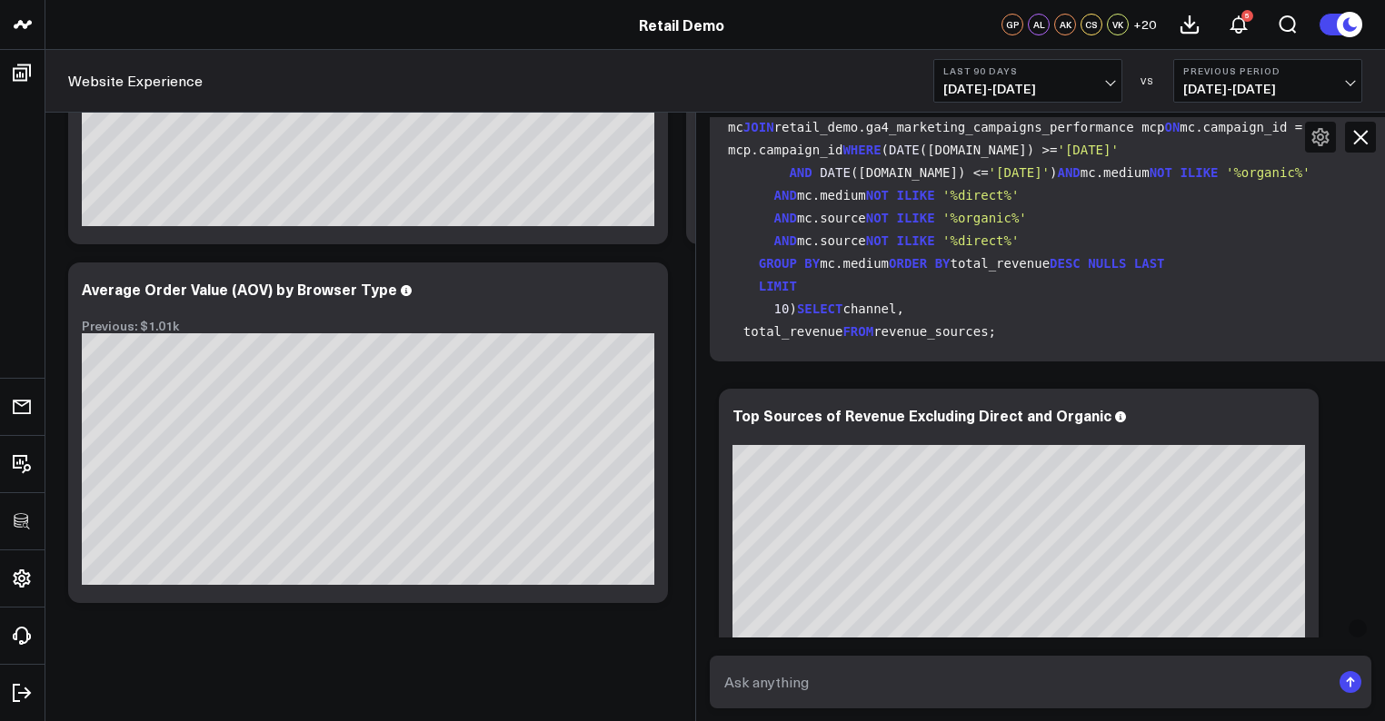
click at [1365, 143] on icon at bounding box center [1360, 137] width 15 height 15
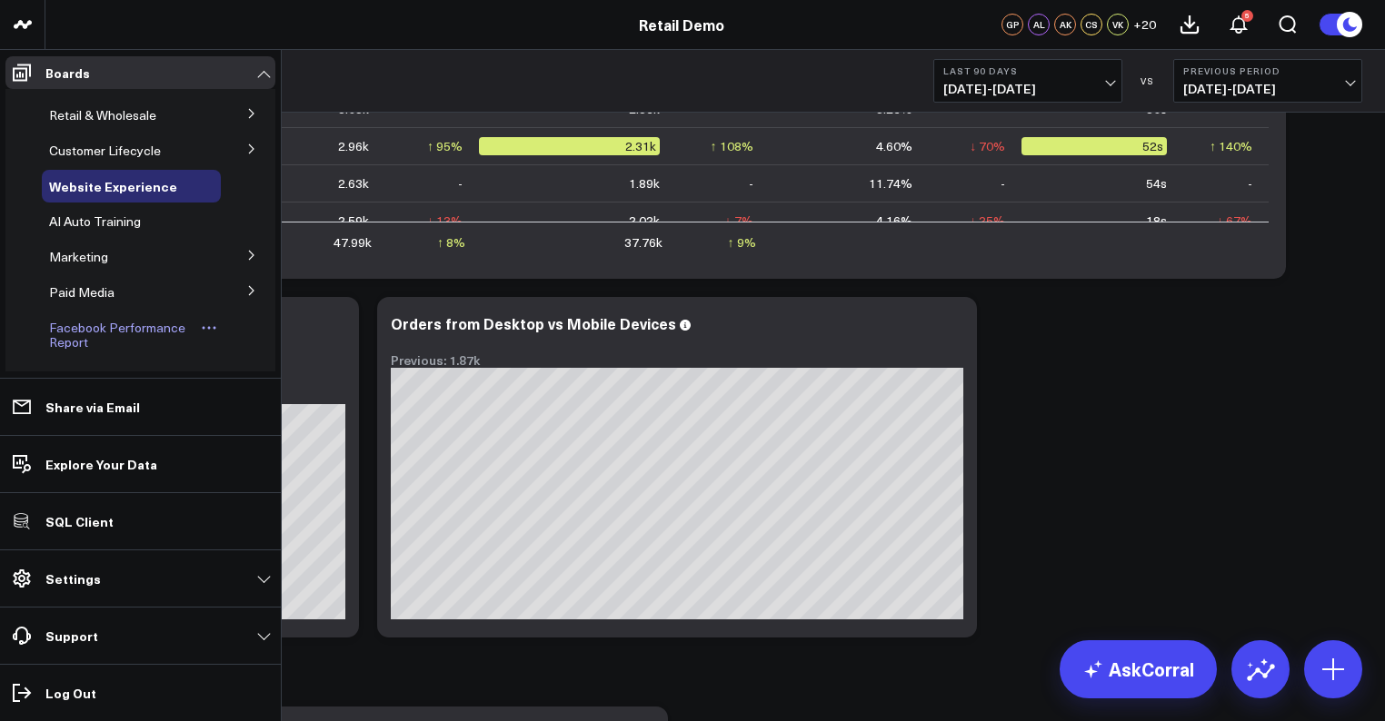
scroll to position [77, 0]
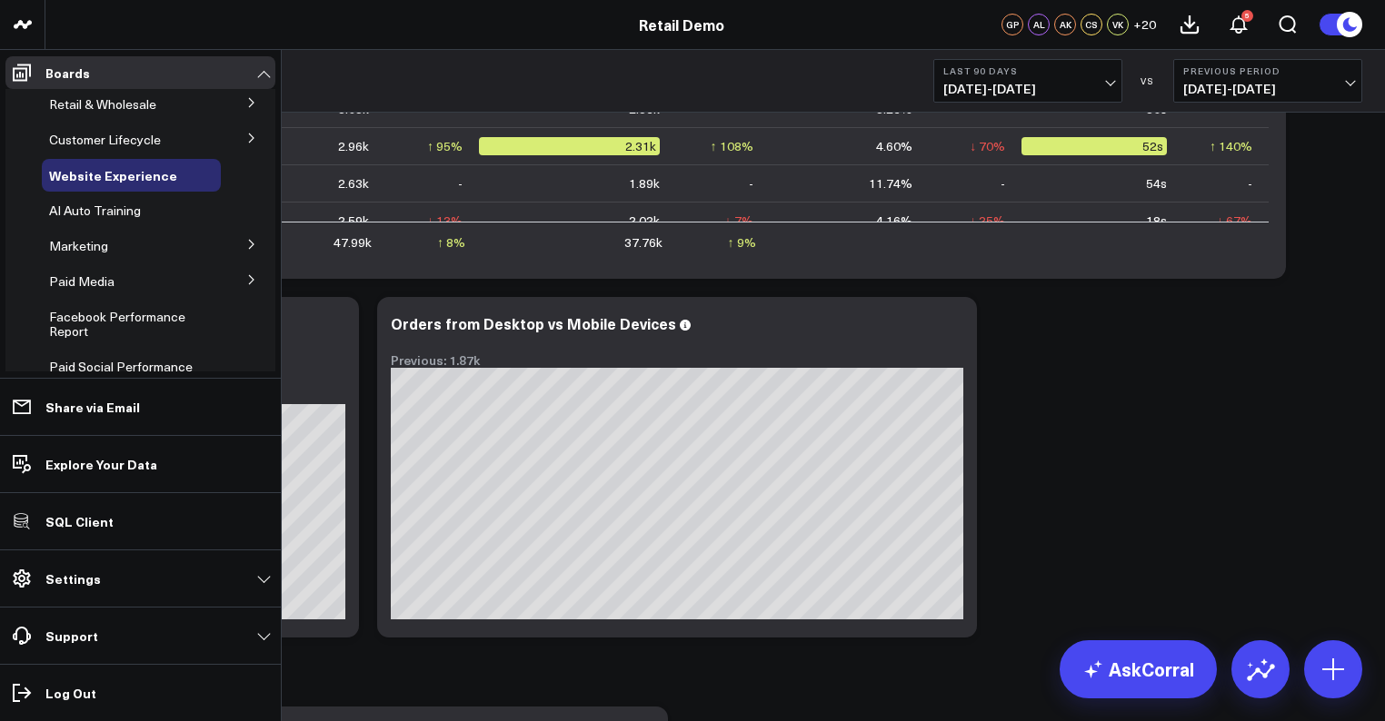
click at [246, 282] on icon at bounding box center [251, 279] width 11 height 11
click at [77, 347] on span "Meta Ads" at bounding box center [87, 346] width 55 height 17
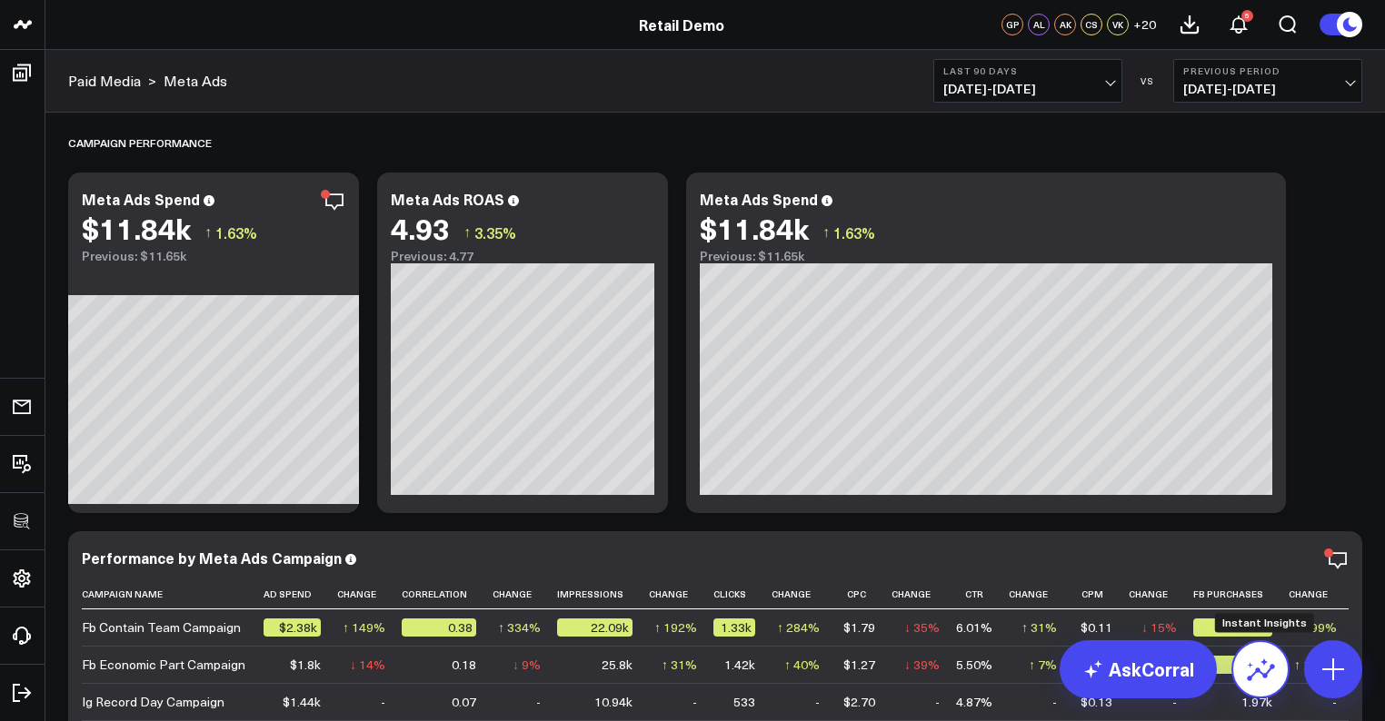
click at [1253, 669] on icon at bounding box center [1260, 669] width 29 height 29
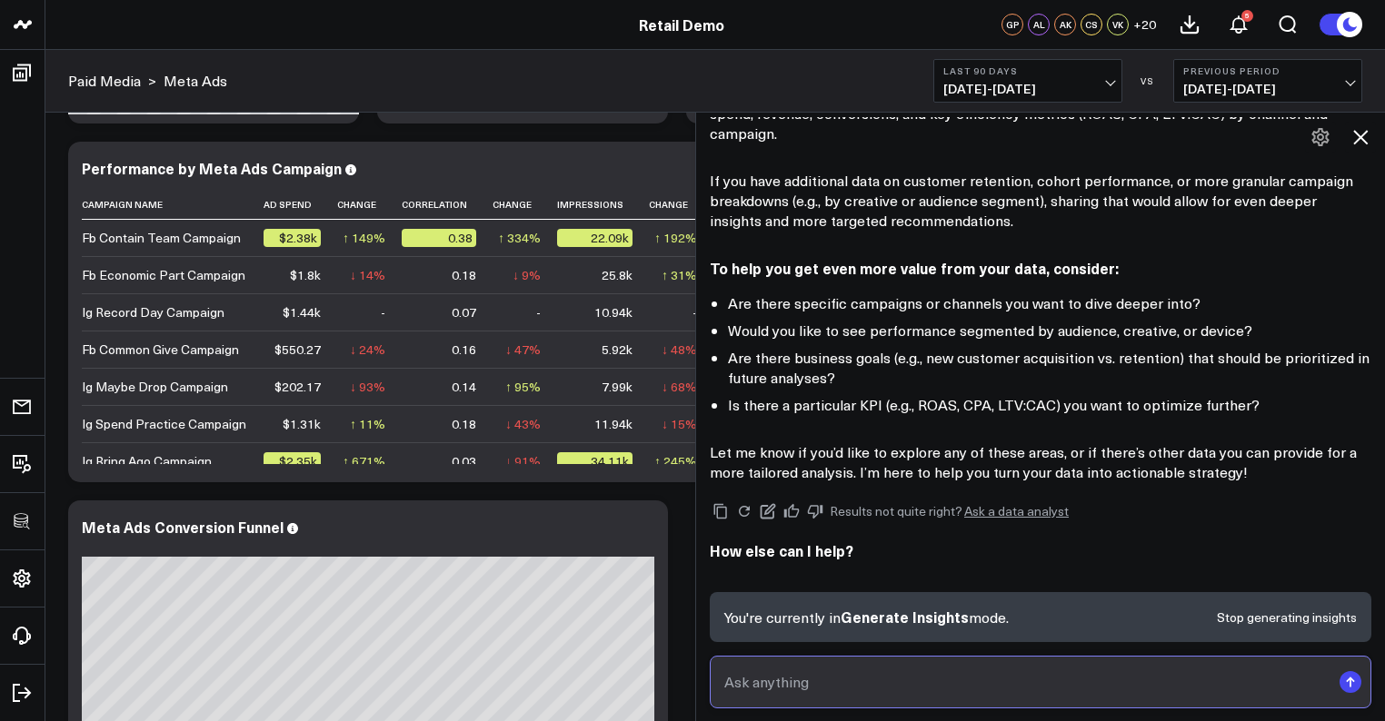
scroll to position [1228, 0]
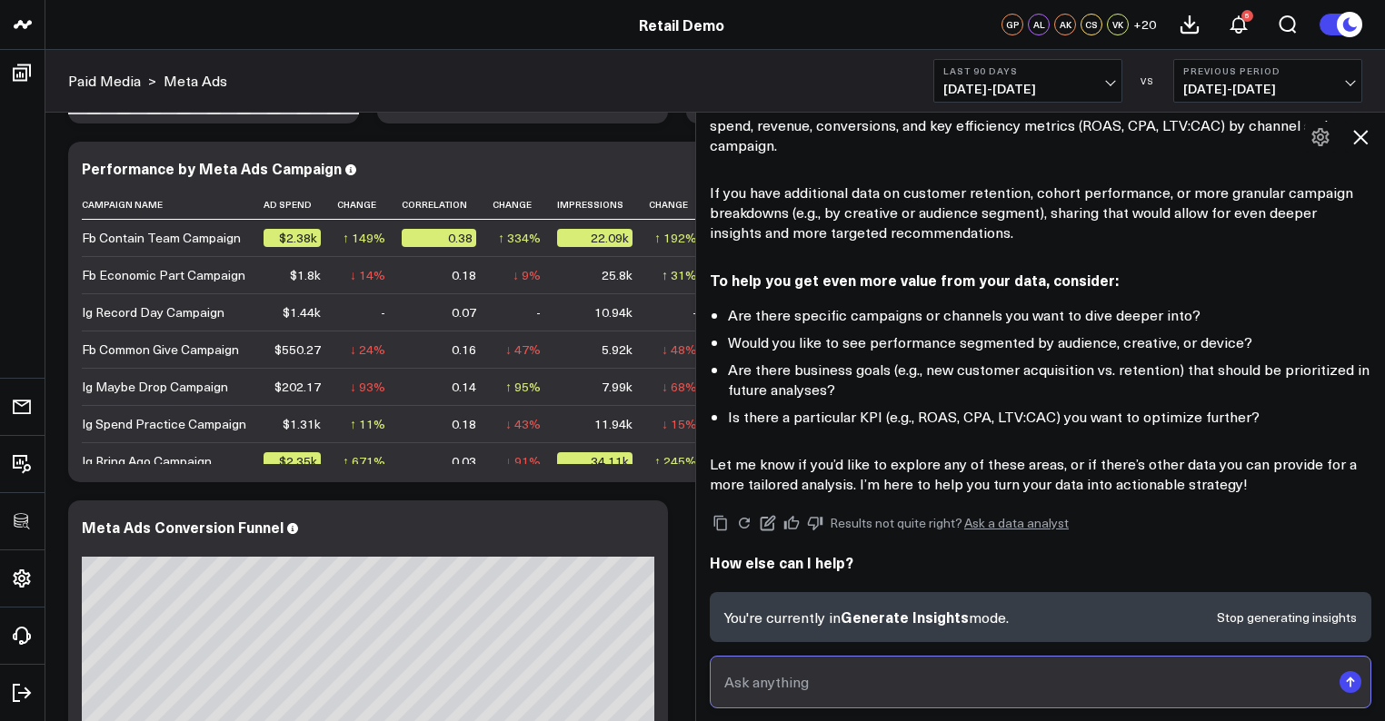
click at [804, 684] on input "text" at bounding box center [1025, 682] width 611 height 33
type input "what should i do about tweaking this p"
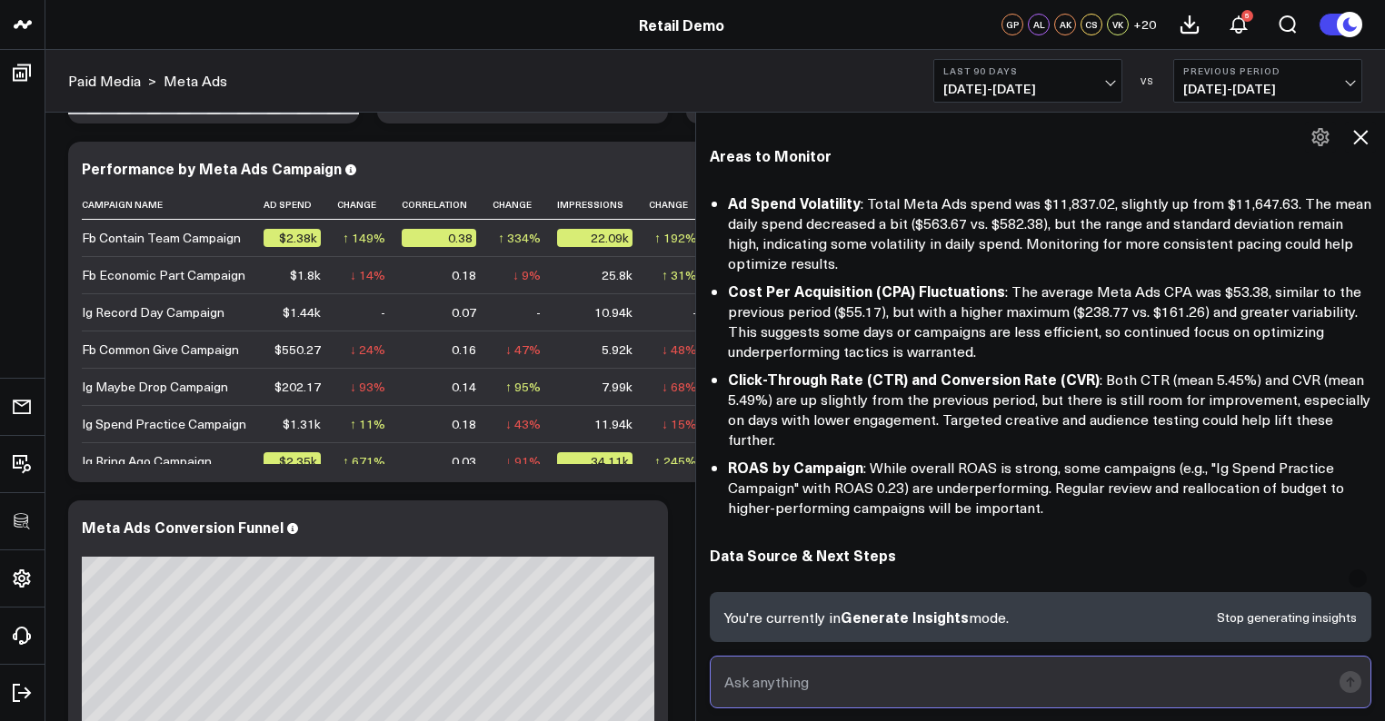
scroll to position [704, 0]
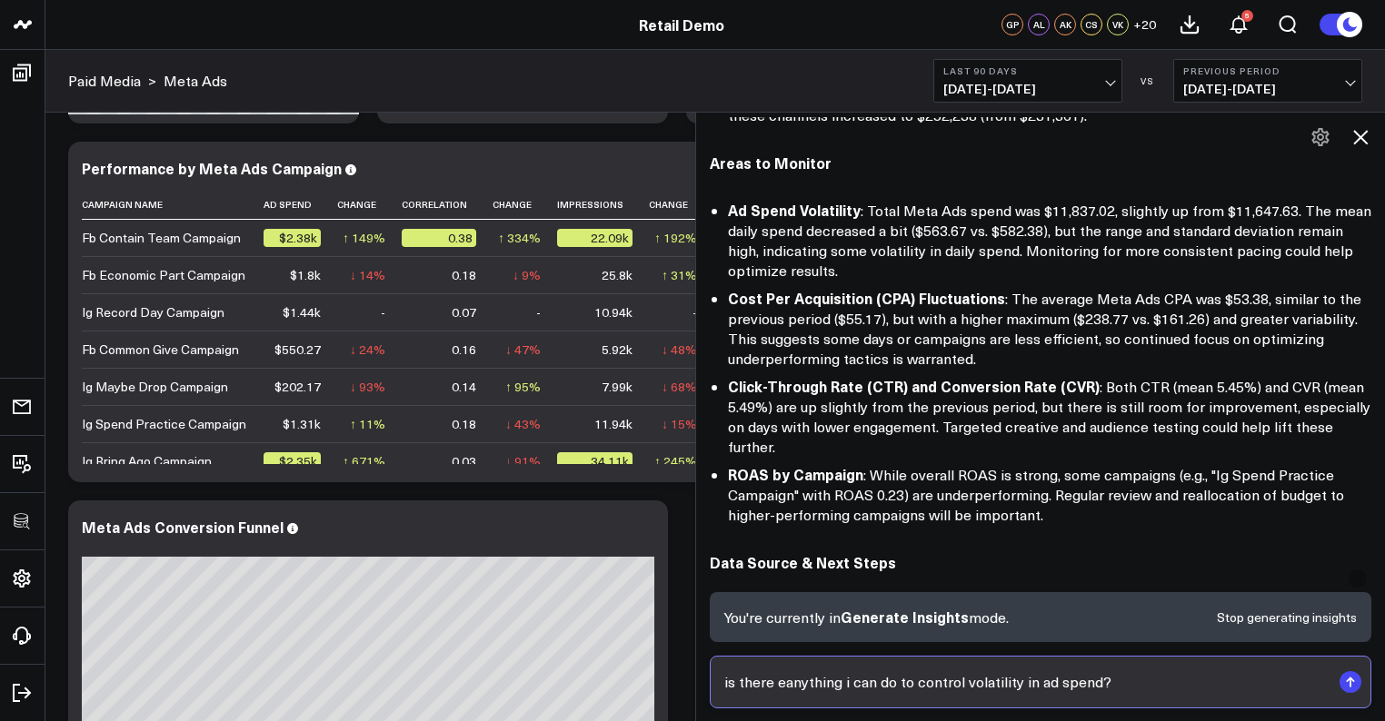
type input "is there anything i can do to control volatility in ad spend?"
click at [1100, 681] on input "is there anything i can do to control volatility in ad spend?" at bounding box center [1025, 682] width 611 height 33
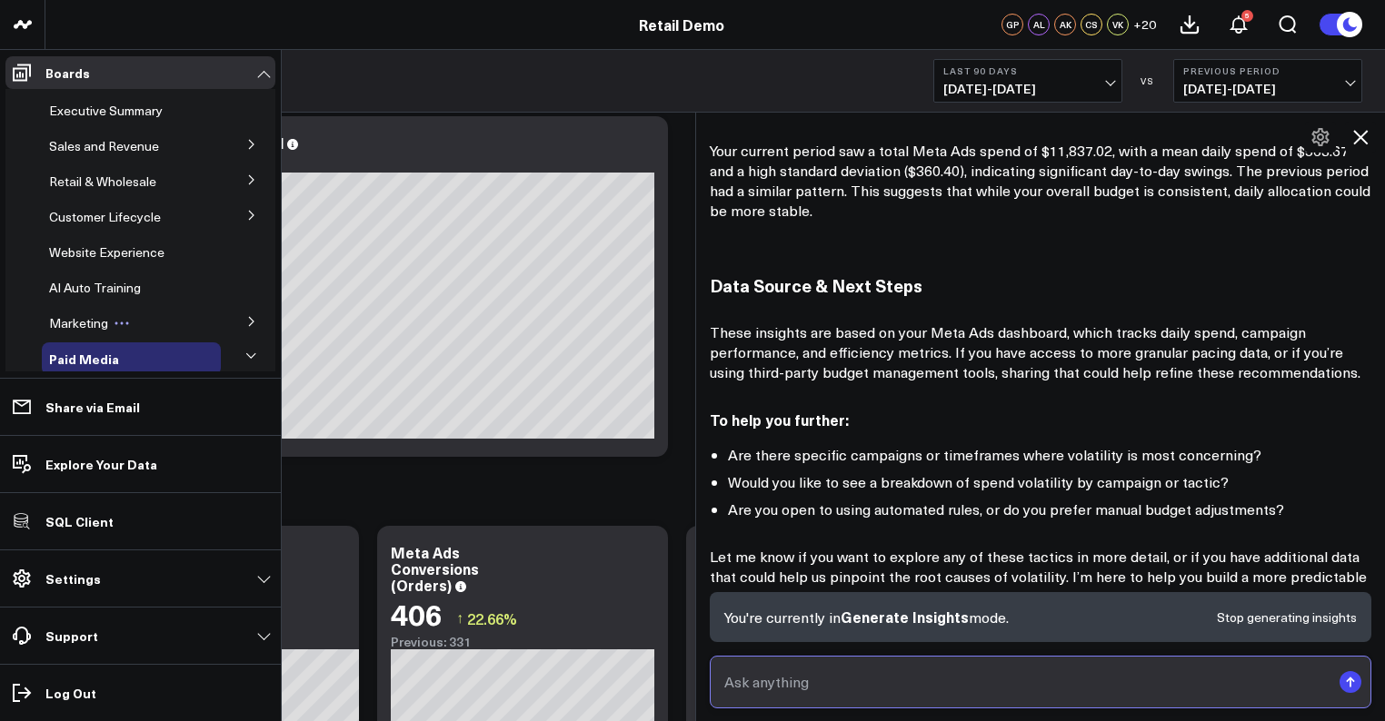
scroll to position [2893, 0]
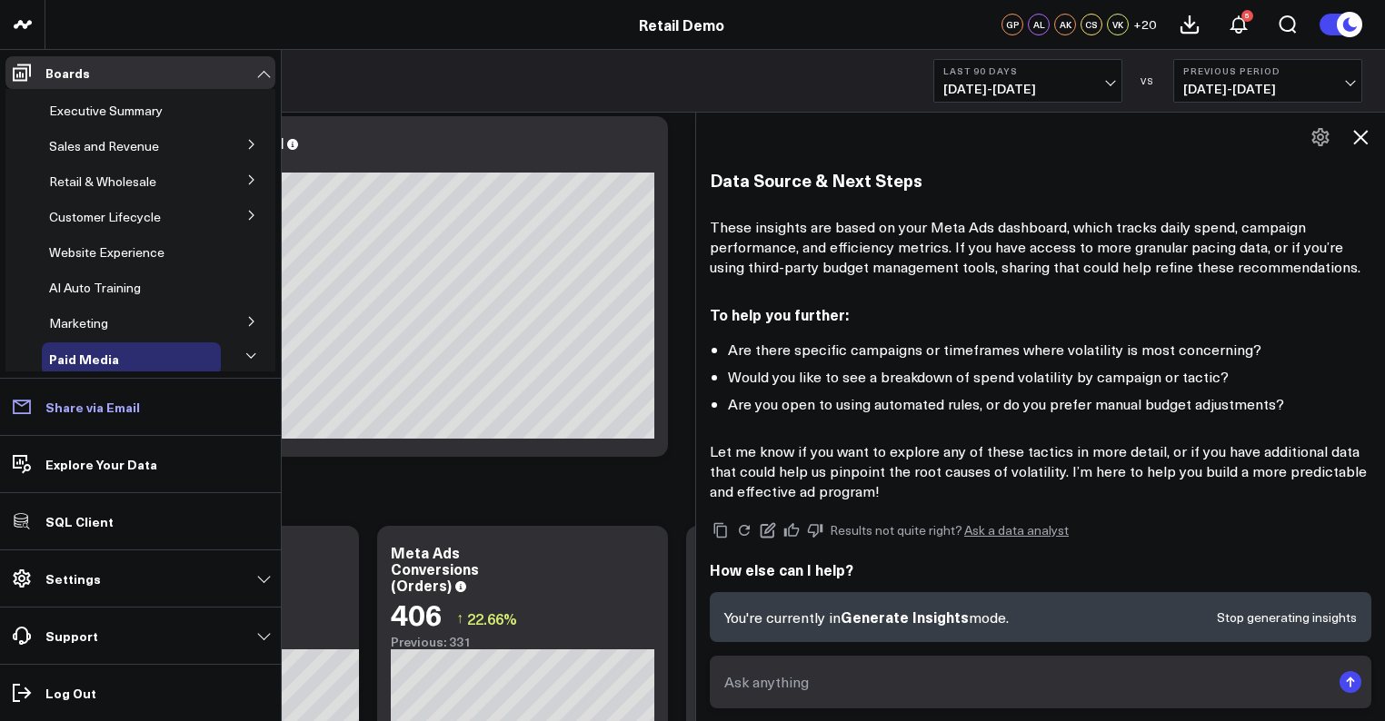
click at [100, 411] on p "Share via Email" at bounding box center [92, 407] width 94 height 15
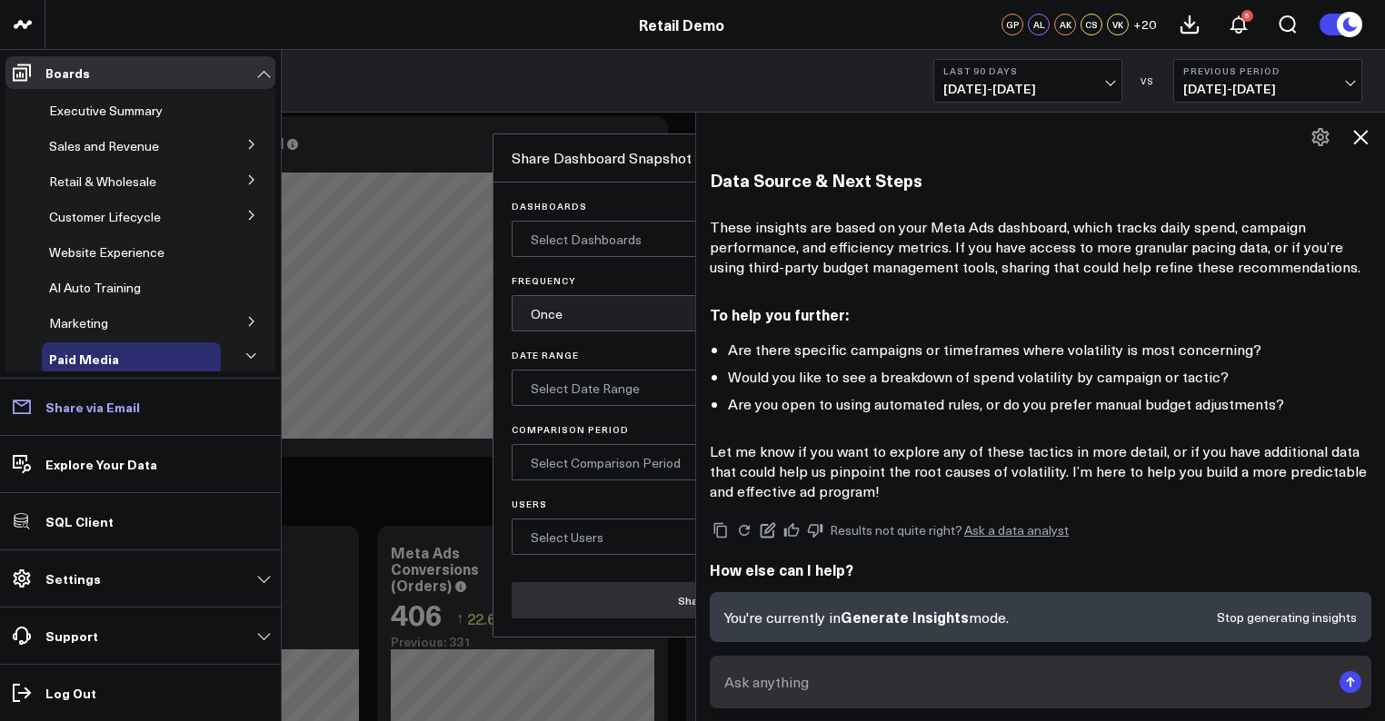
scroll to position [0, 0]
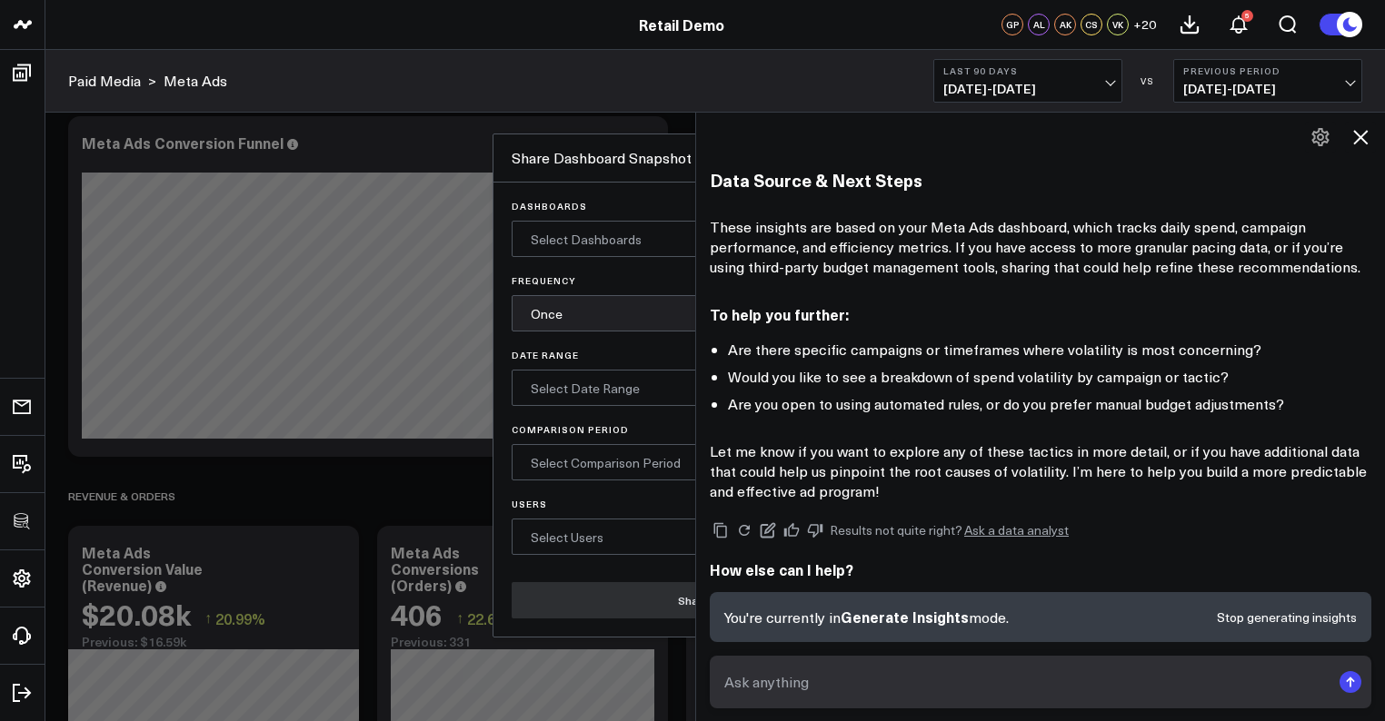
click at [1361, 134] on icon at bounding box center [1360, 137] width 15 height 15
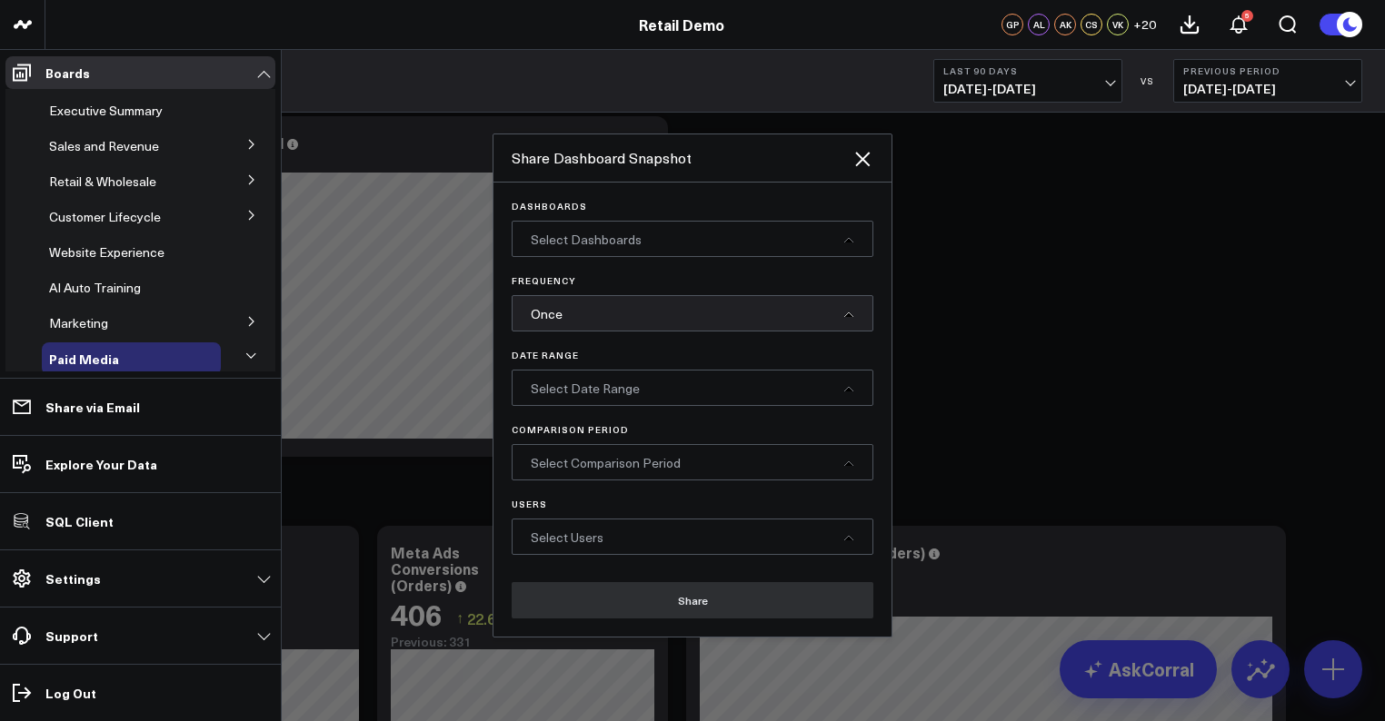
click at [759, 230] on div "Select Dashboards" at bounding box center [693, 239] width 362 height 36
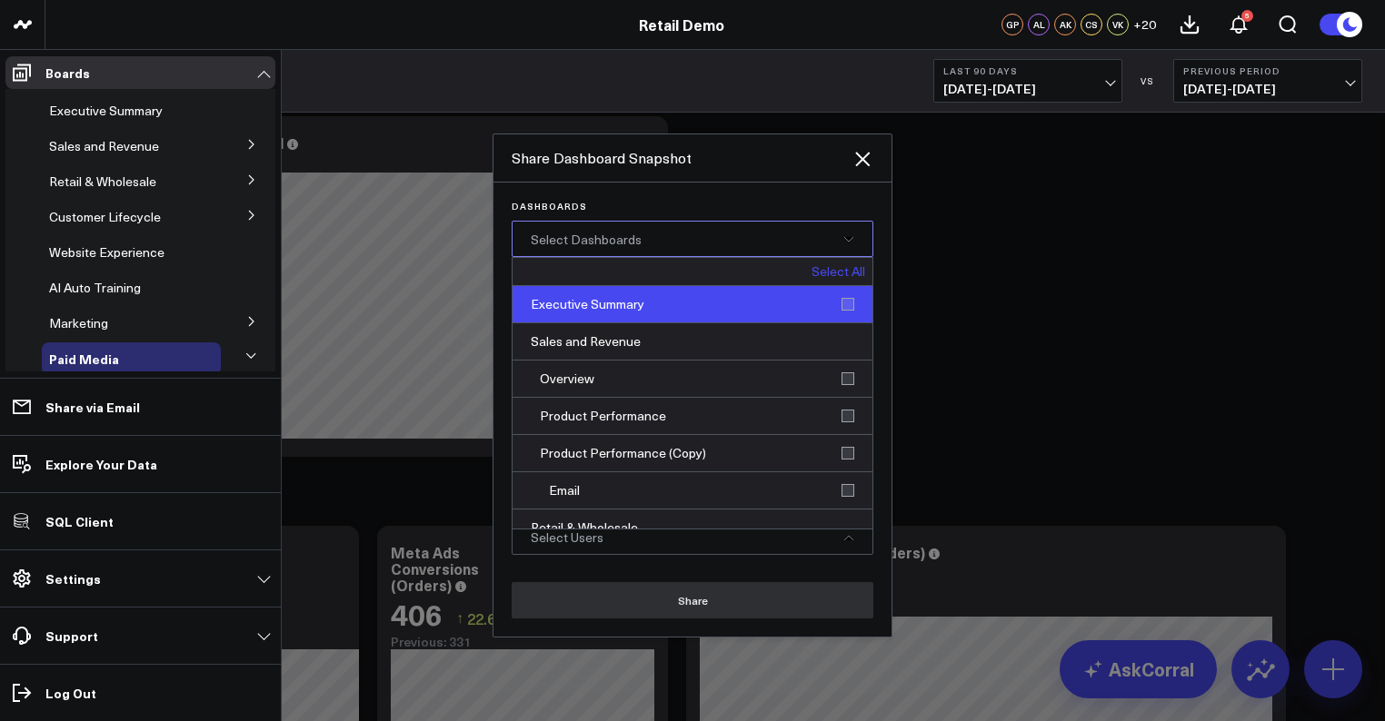
click at [691, 308] on div "Executive Summary" at bounding box center [692, 304] width 360 height 37
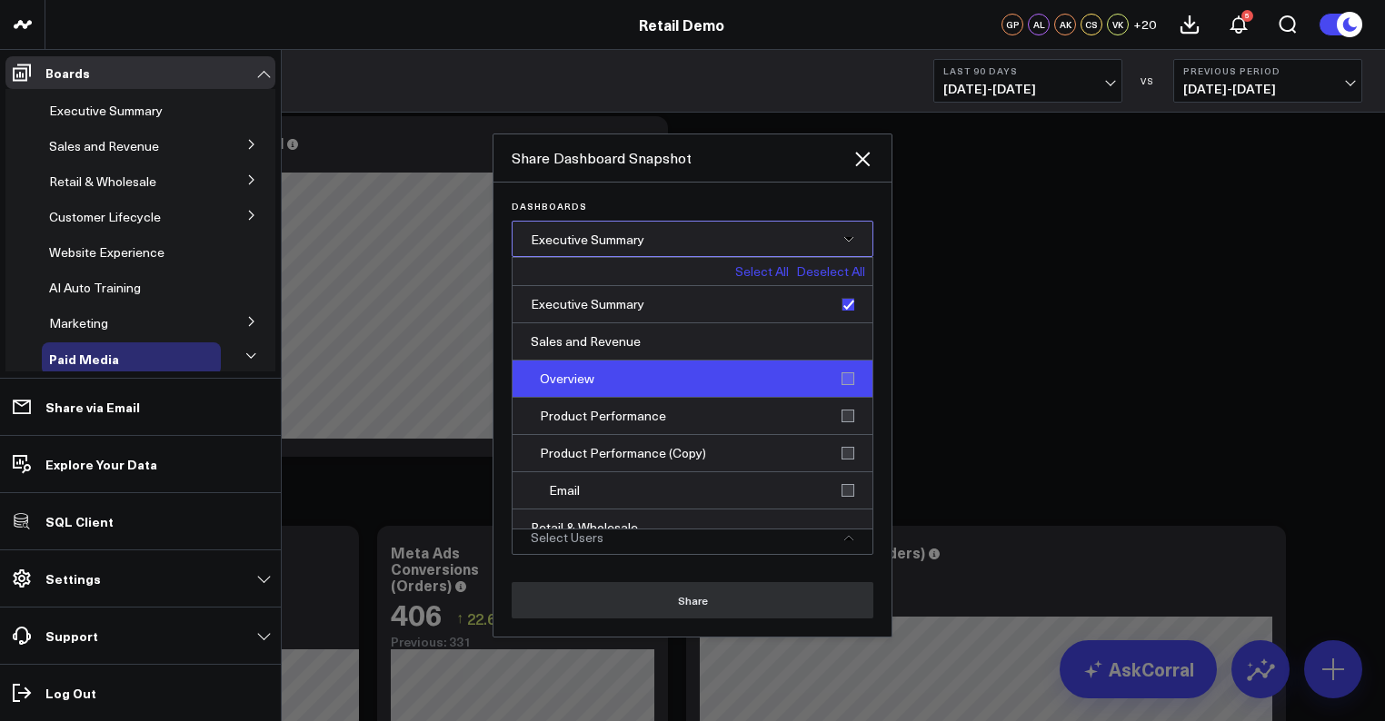
click at [680, 381] on div "Overview" at bounding box center [692, 379] width 360 height 37
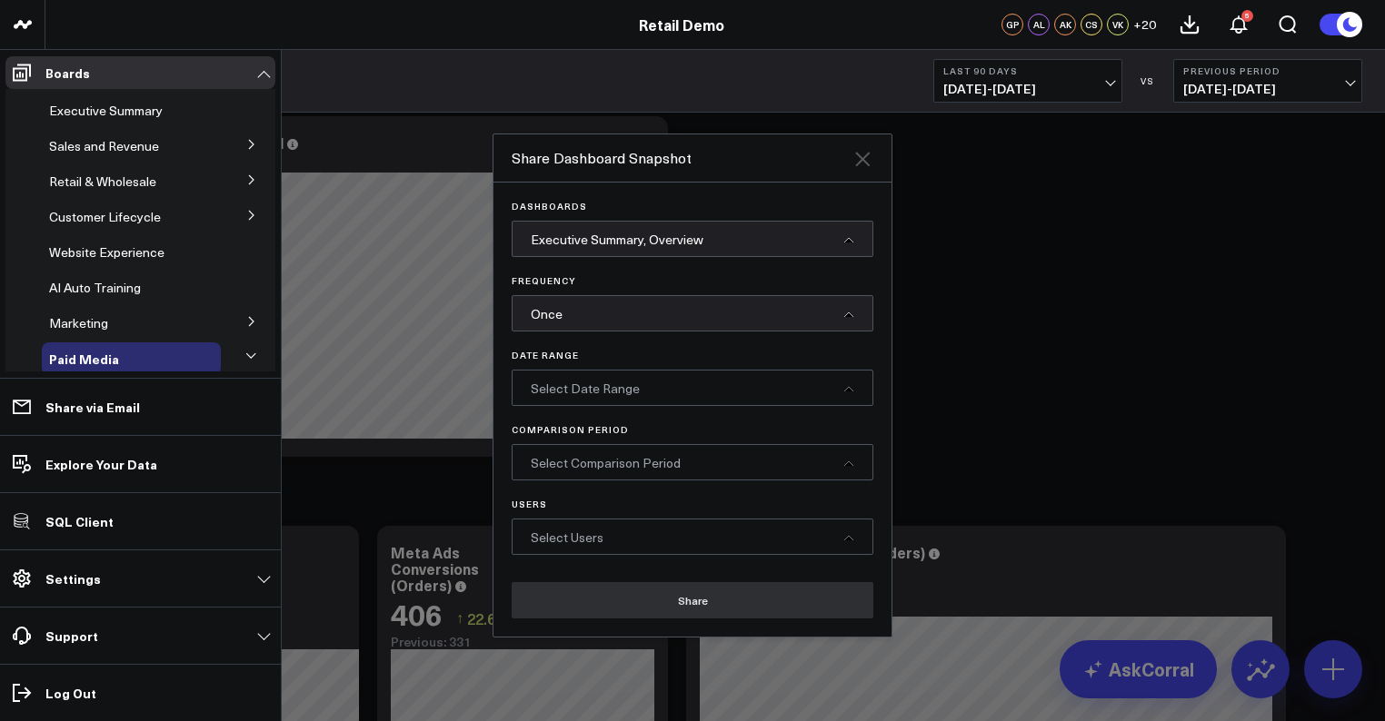
click at [867, 153] on icon at bounding box center [862, 159] width 15 height 15
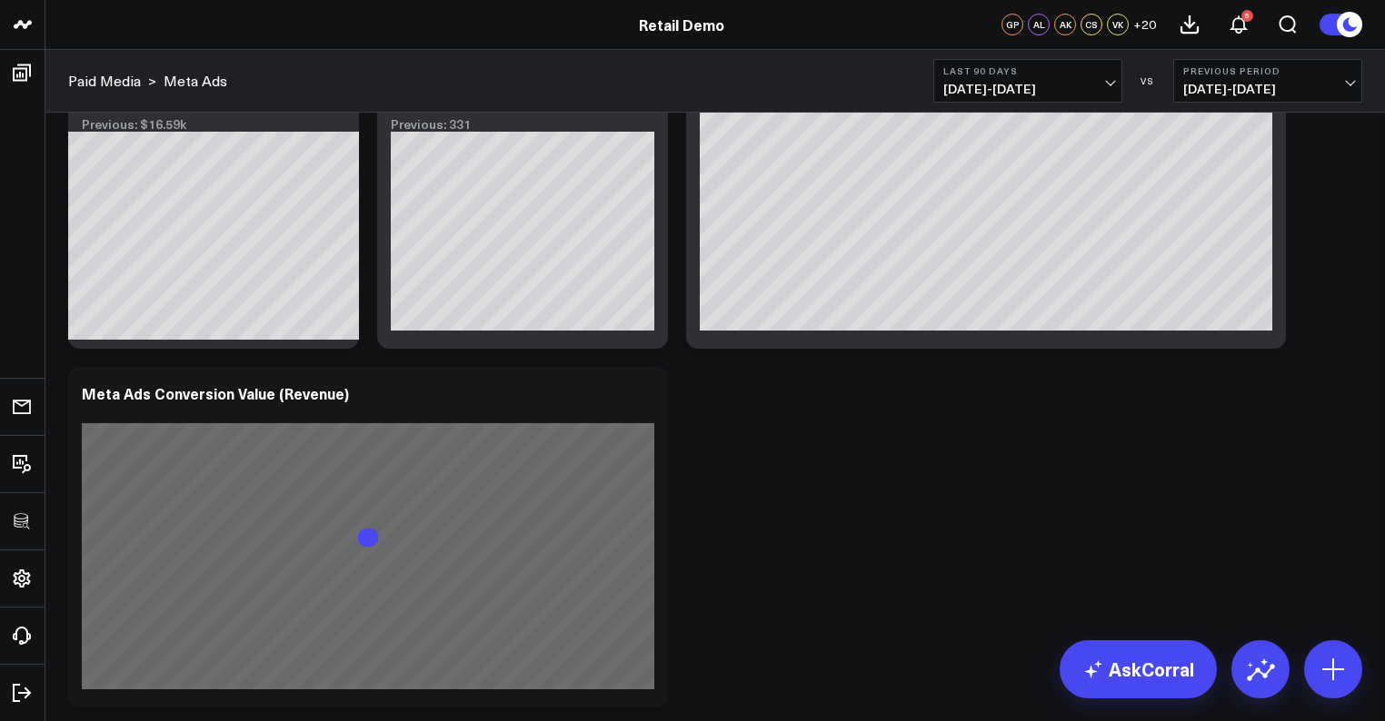
scroll to position [1337, 0]
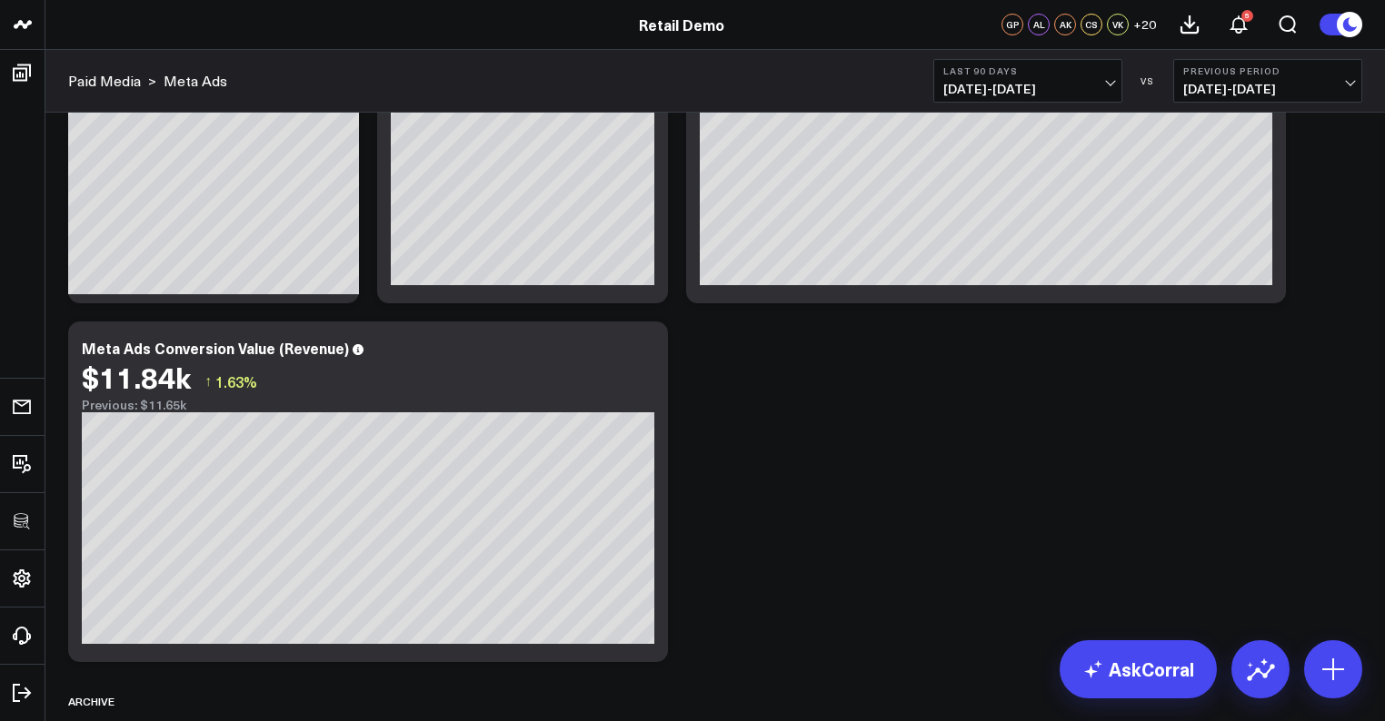
click at [1151, 581] on div "Campaign Performance Modify via AI Copy link to widget Ask support Remove Creat…" at bounding box center [715, 646] width 1312 height 3742
click at [1141, 674] on link "AskCorral" at bounding box center [1137, 670] width 157 height 58
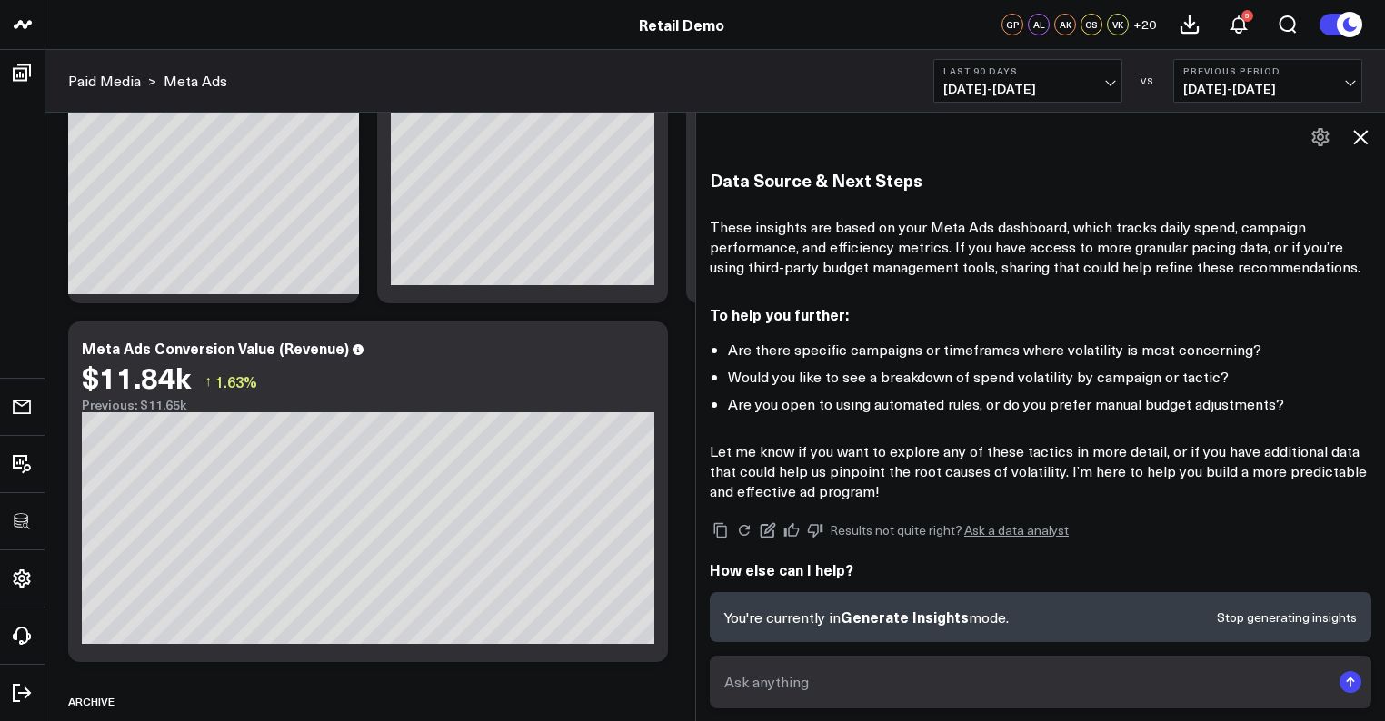
scroll to position [1705, 0]
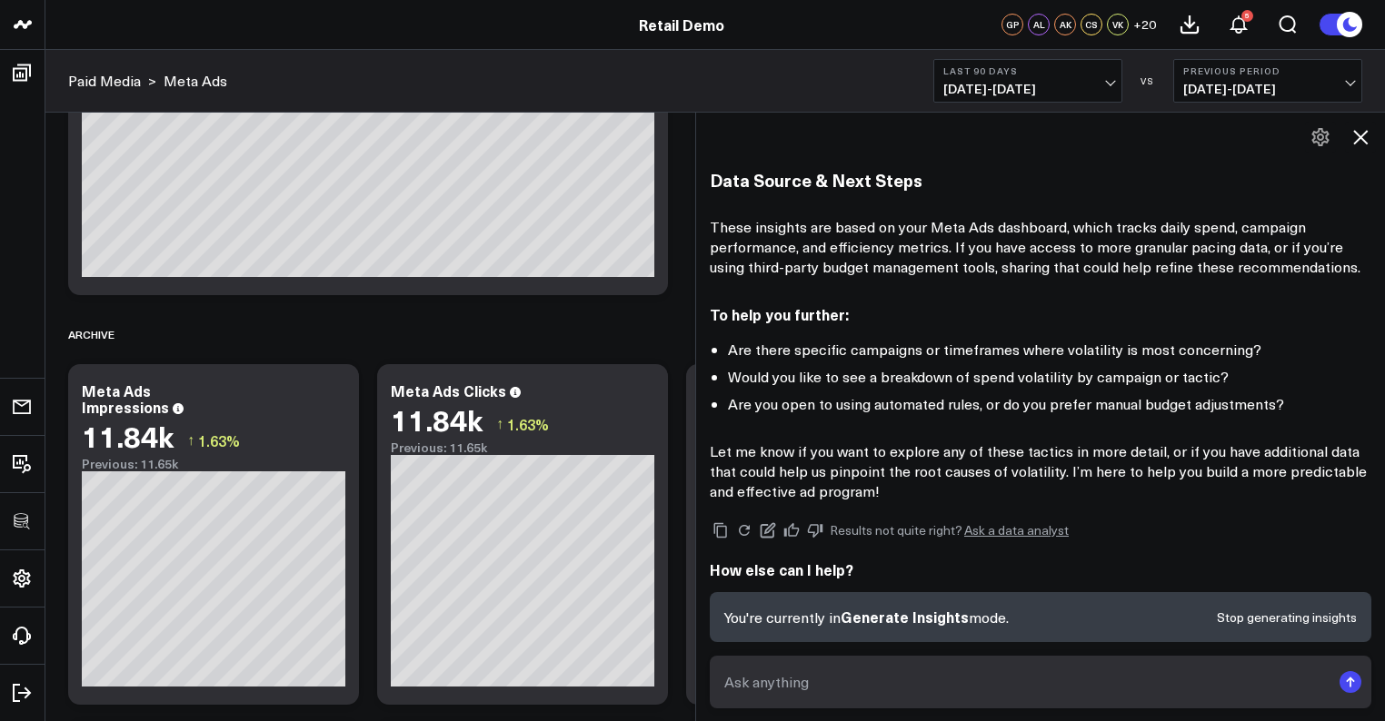
click at [1270, 626] on div "You're currently in Generate Insights mode. Stop generating insights" at bounding box center [1040, 617] width 661 height 50
click at [1264, 615] on button "Stop generating insights" at bounding box center [1287, 617] width 140 height 13
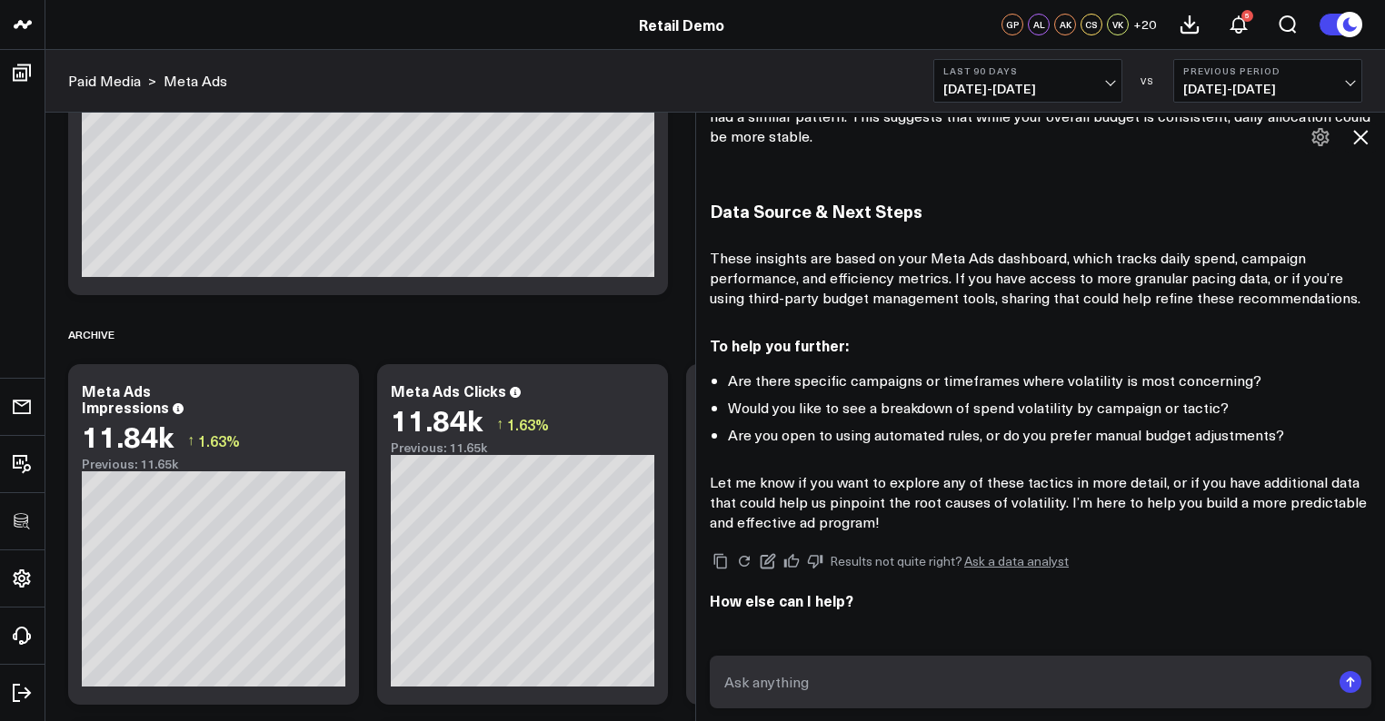
scroll to position [2845, 0]
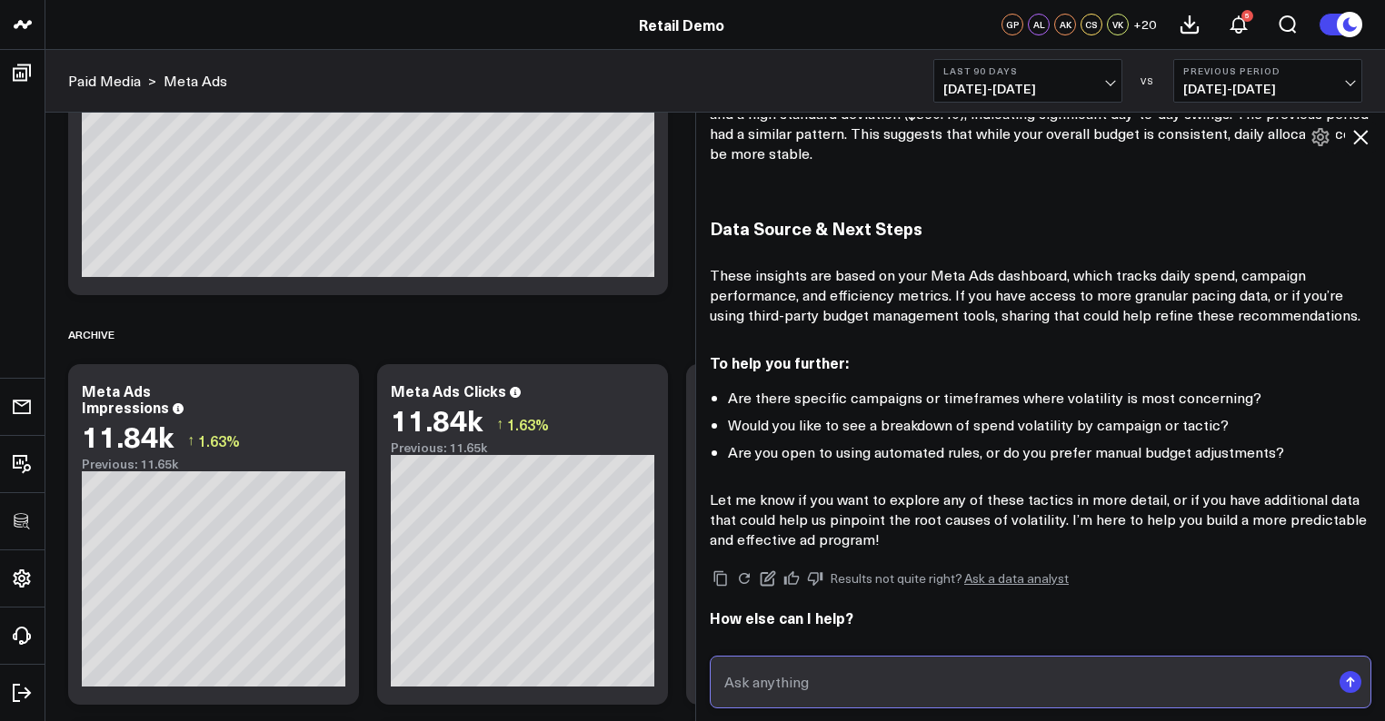
click at [1094, 673] on input "text" at bounding box center [1025, 682] width 611 height 33
type input "what are my top sources of revenue?"
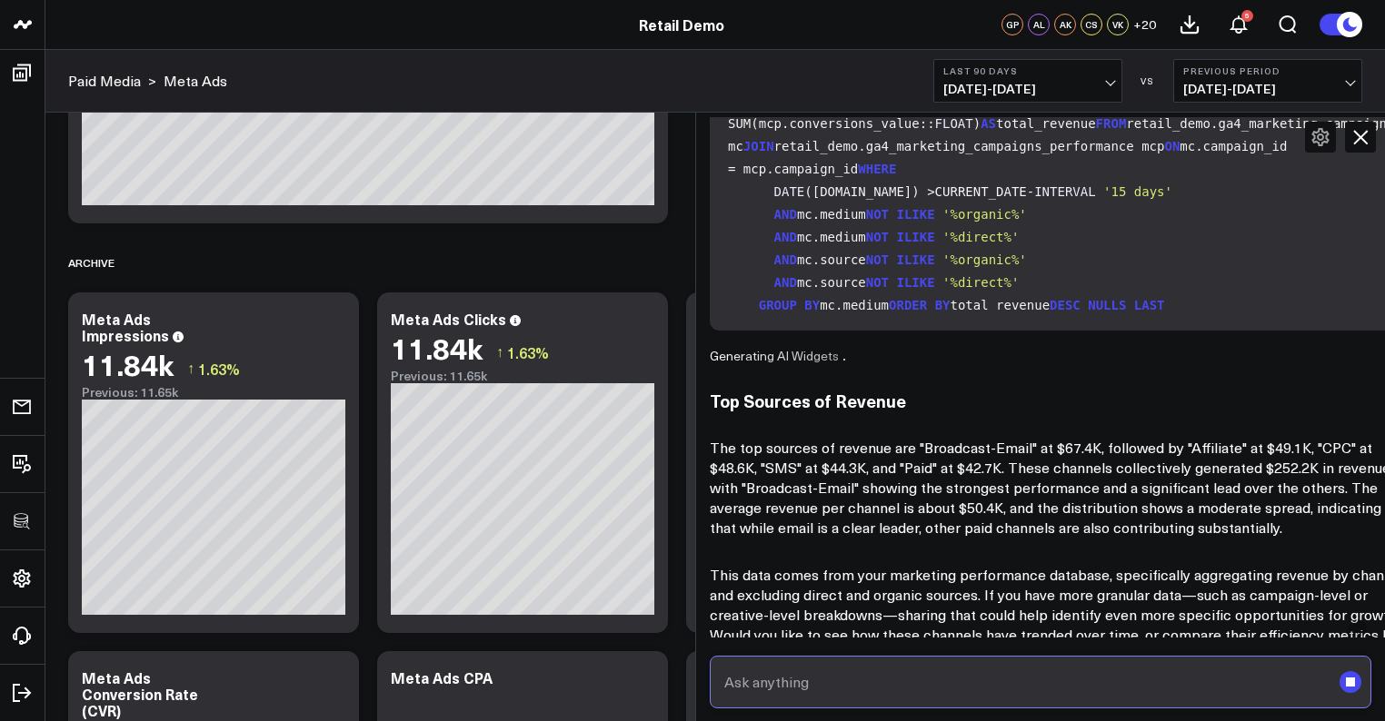
scroll to position [3697, 0]
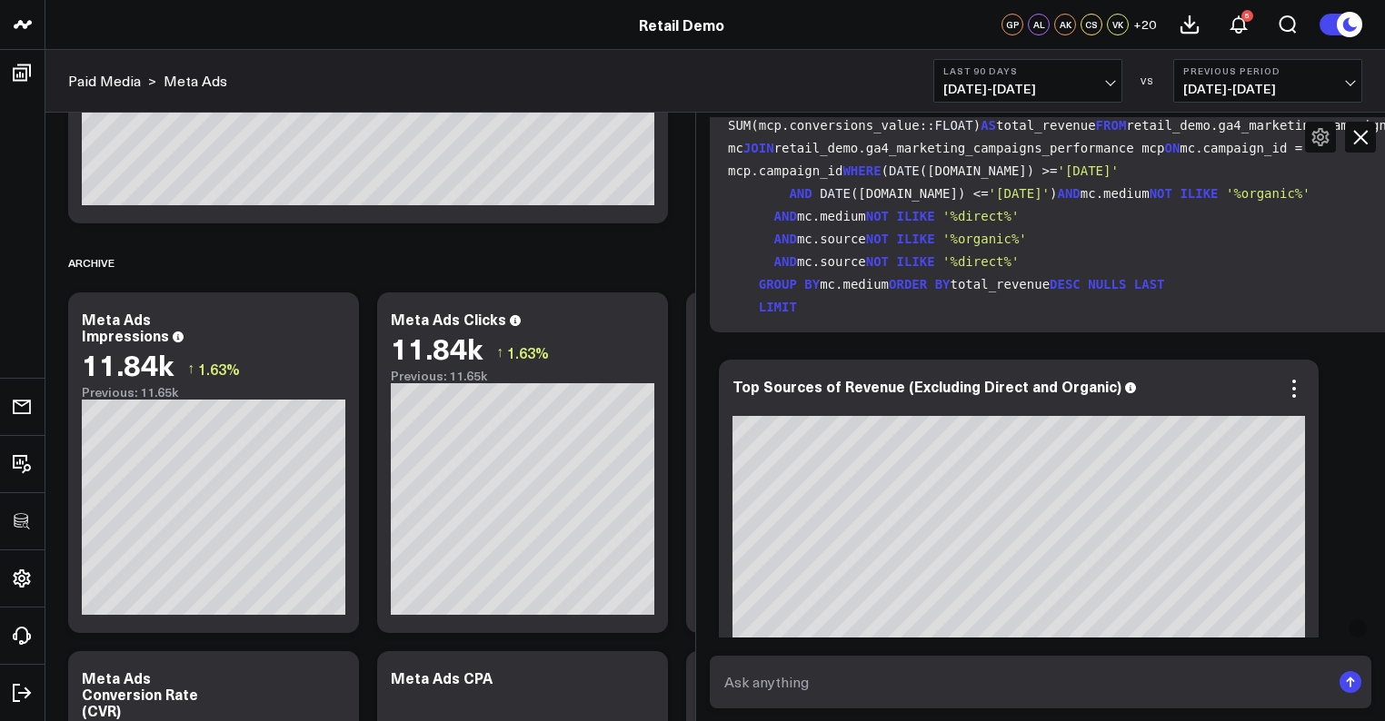
click at [841, 360] on div "Top Sources of Revenue (Excluding Direct and Organic)" at bounding box center [1019, 530] width 600 height 341
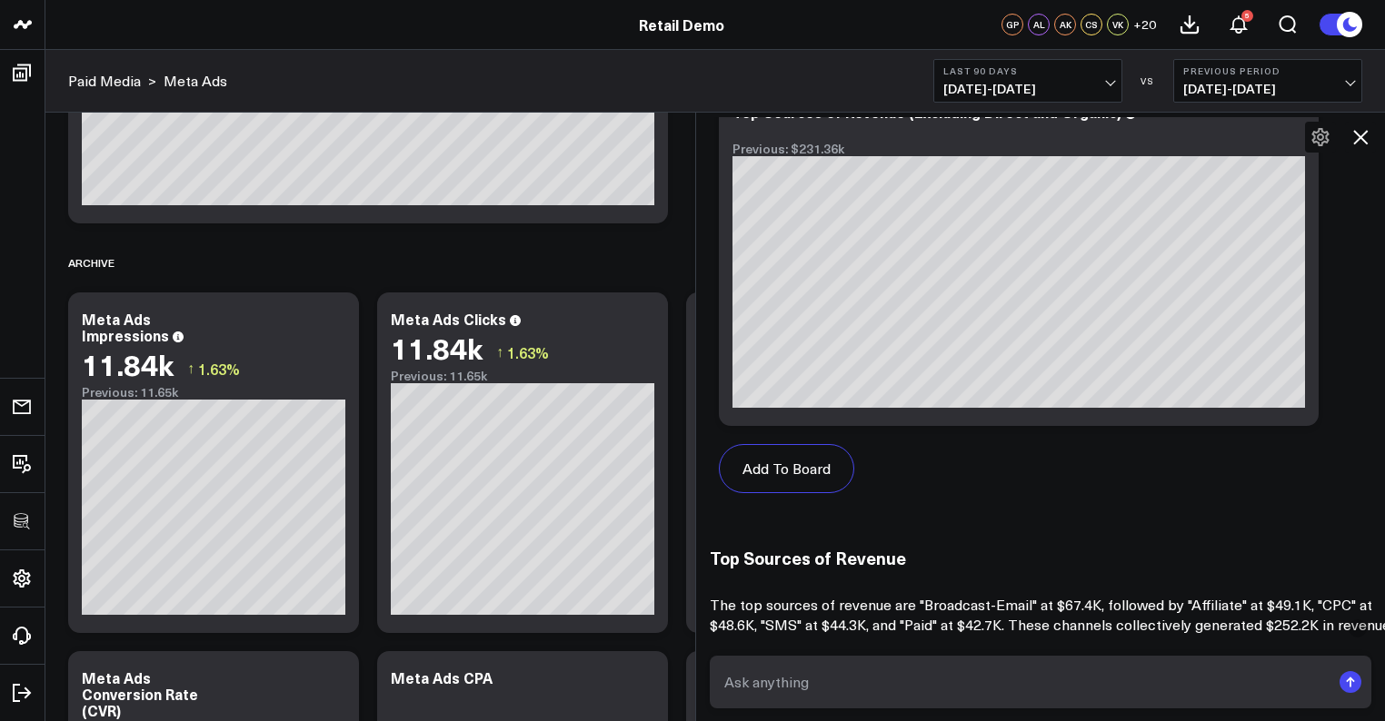
scroll to position [4921, 0]
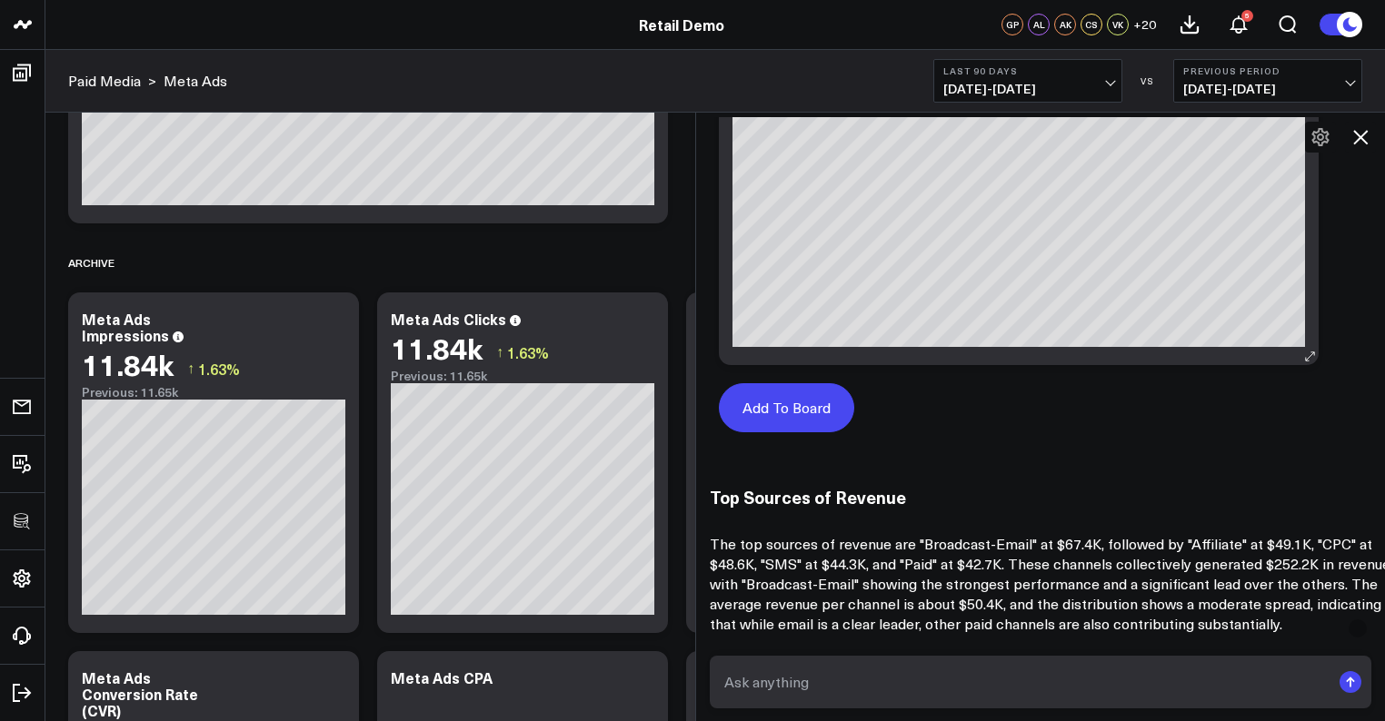
click at [812, 394] on button "Add To Board" at bounding box center [786, 407] width 135 height 49
click at [825, 389] on button "Add To Board" at bounding box center [786, 407] width 135 height 49
